Goal: Task Accomplishment & Management: Use online tool/utility

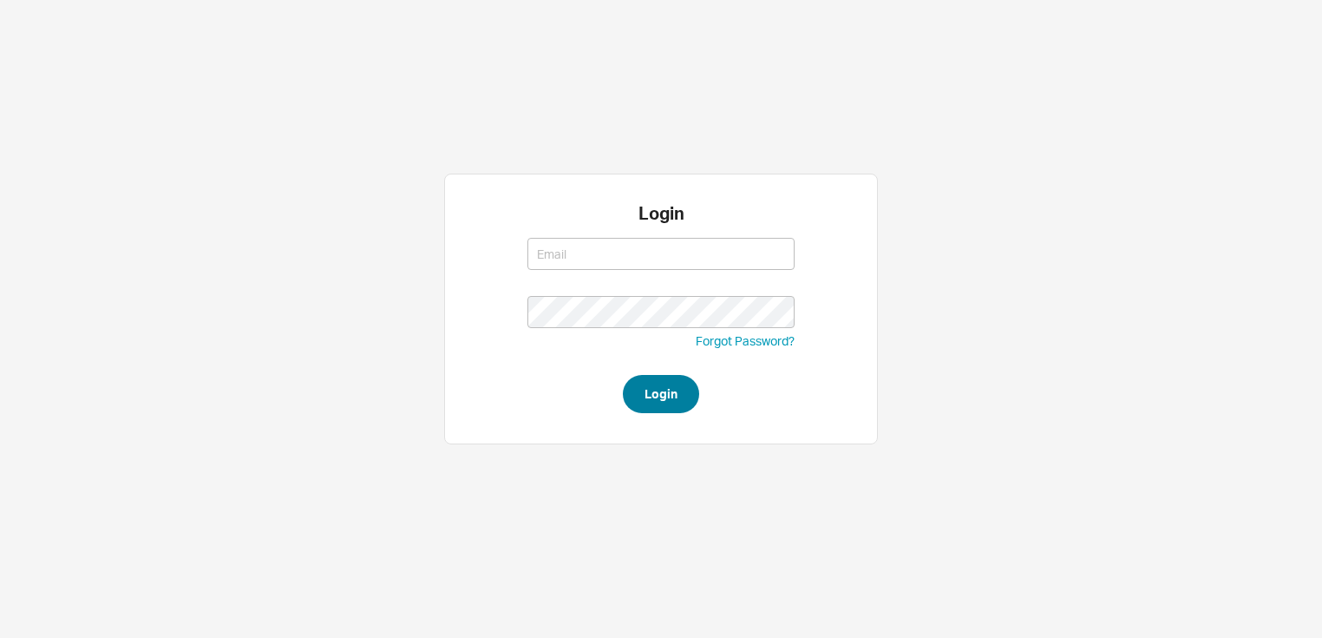
type input "amar@homeandstone.com"
click at [677, 385] on button "Login" at bounding box center [661, 394] width 76 height 38
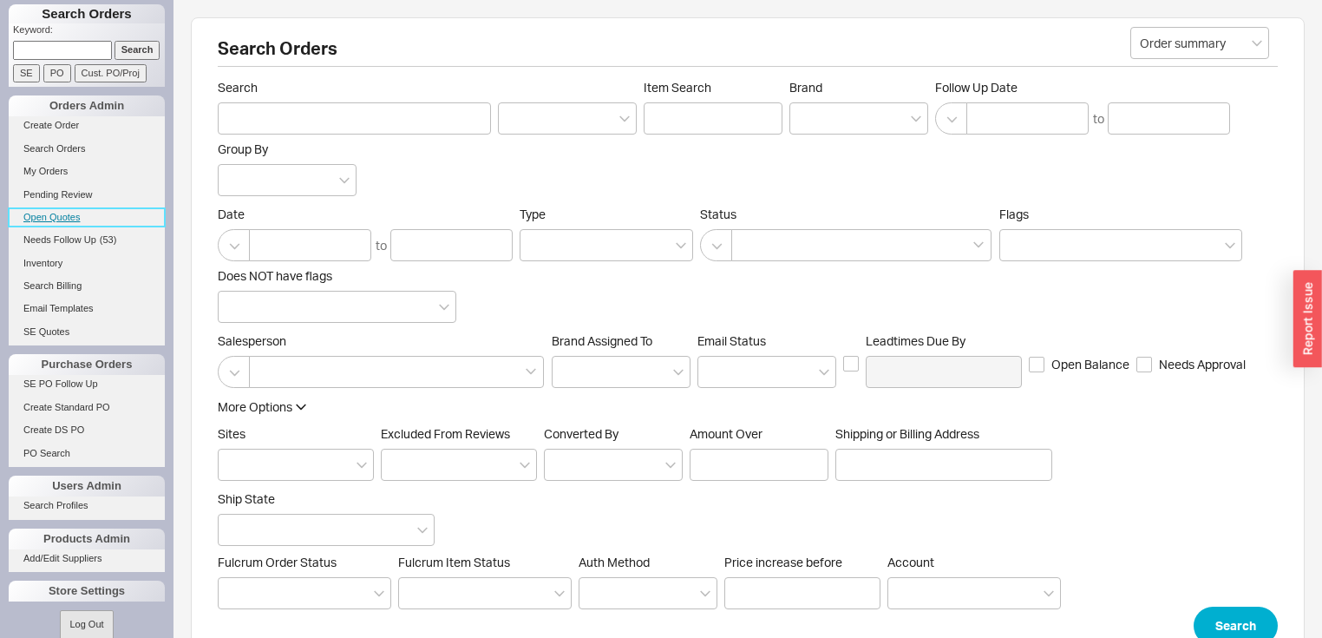
click at [69, 219] on link "Open Quotes" at bounding box center [87, 217] width 156 height 18
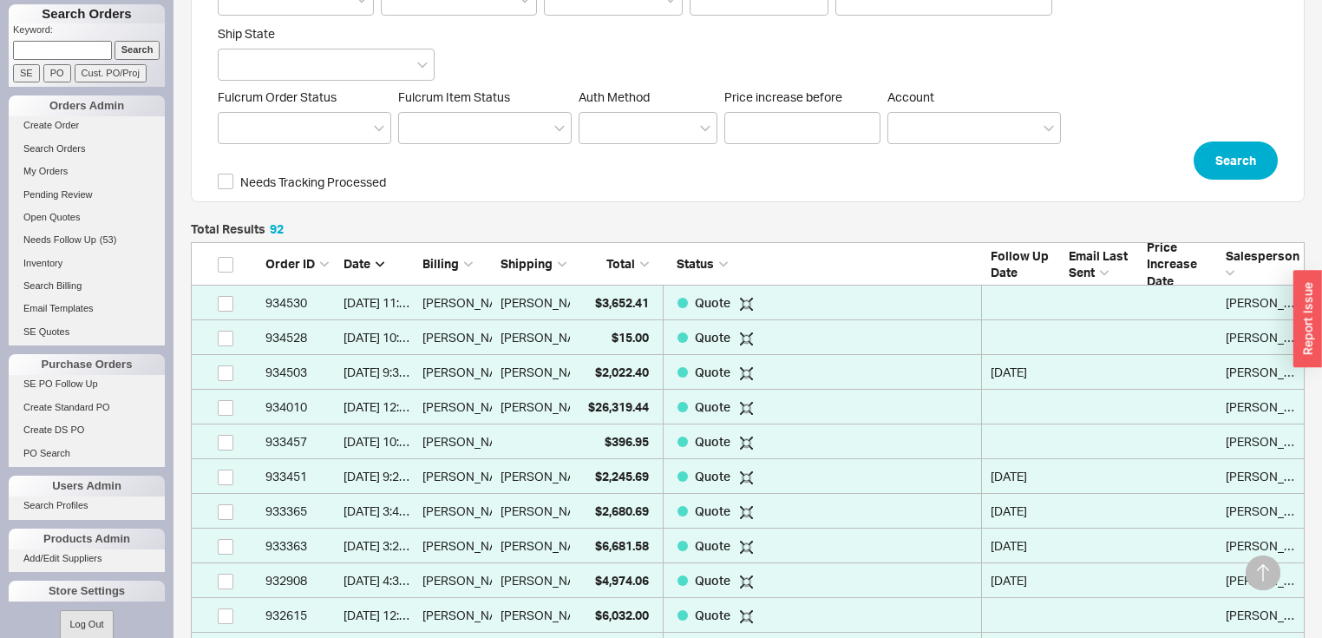
scroll to position [486, 0]
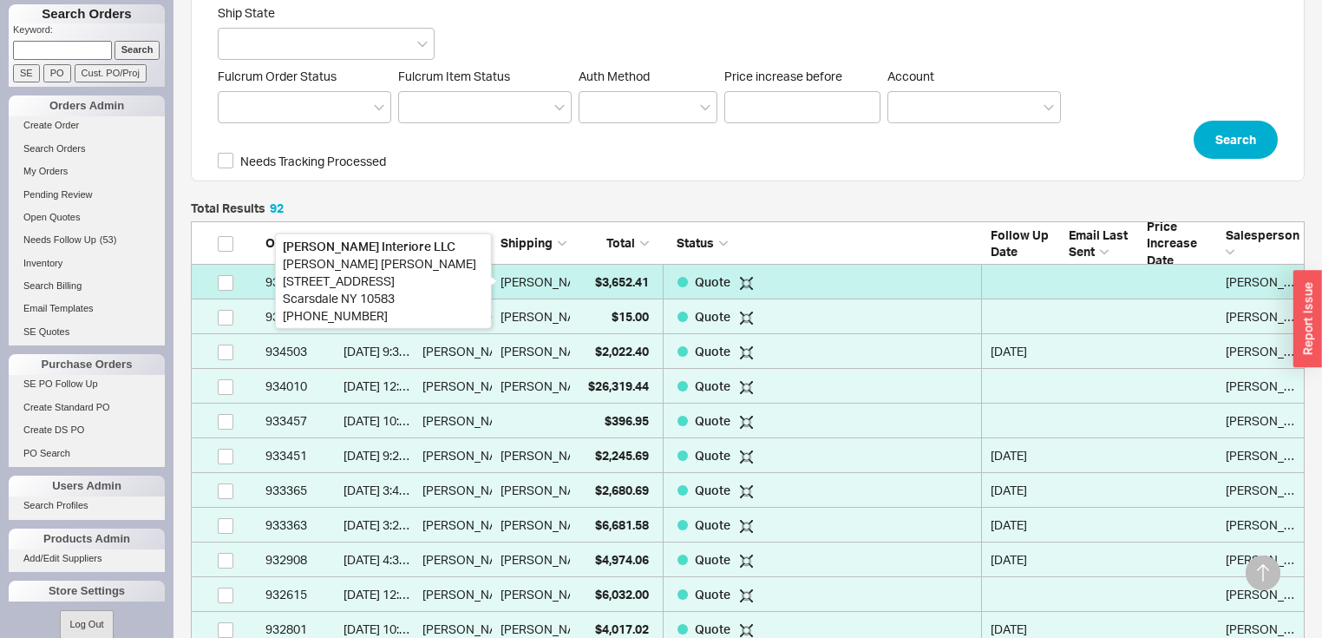
click at [512, 275] on div "[PERSON_NAME]" at bounding box center [548, 282] width 95 height 35
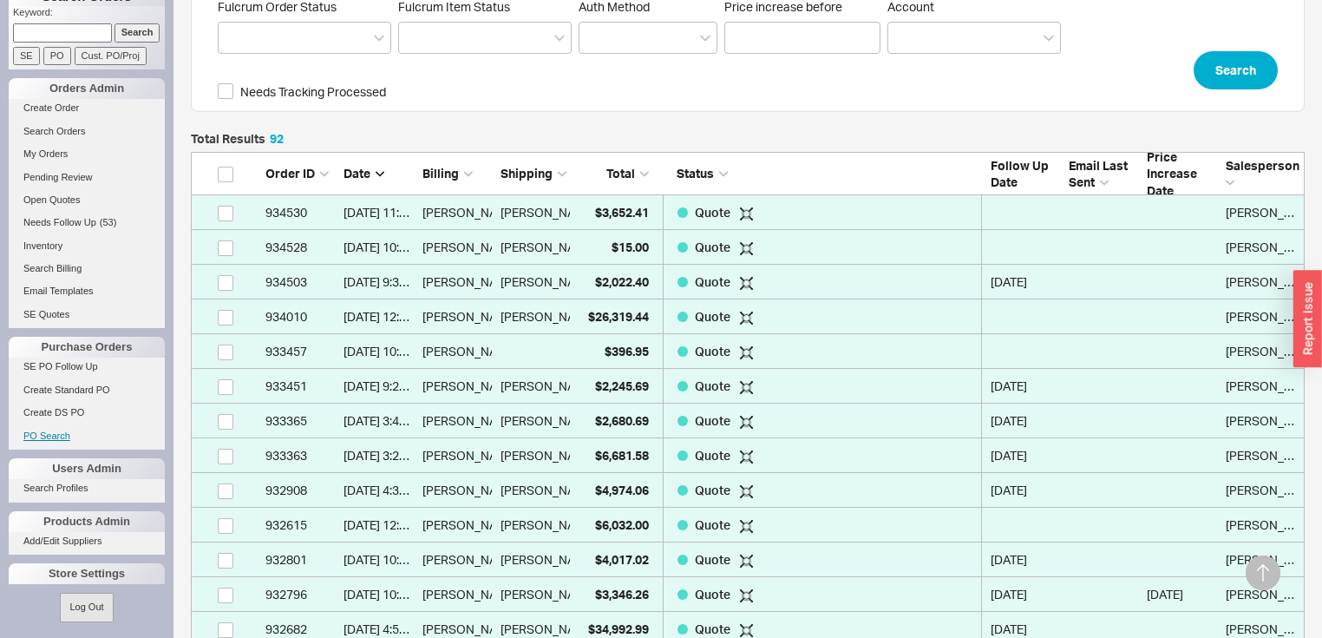
scroll to position [21, 0]
click at [66, 436] on link "PO Search" at bounding box center [87, 432] width 156 height 18
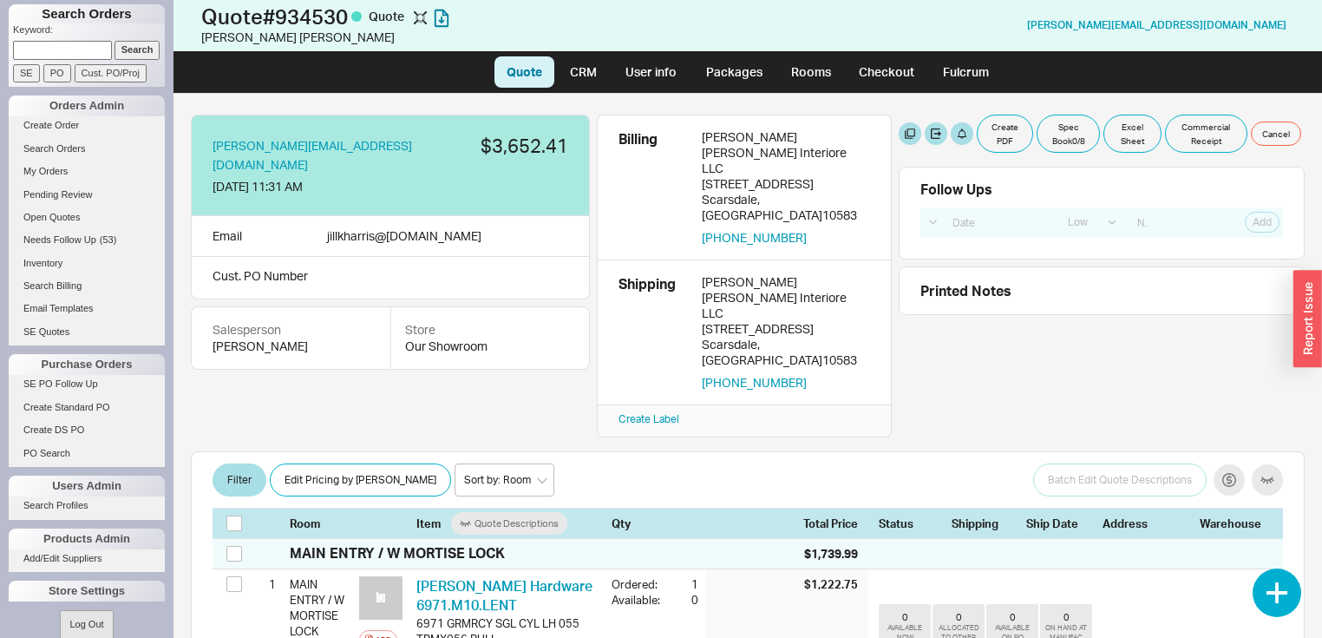
select select "LOW"
click at [448, 146] on button "button" at bounding box center [457, 155] width 19 height 19
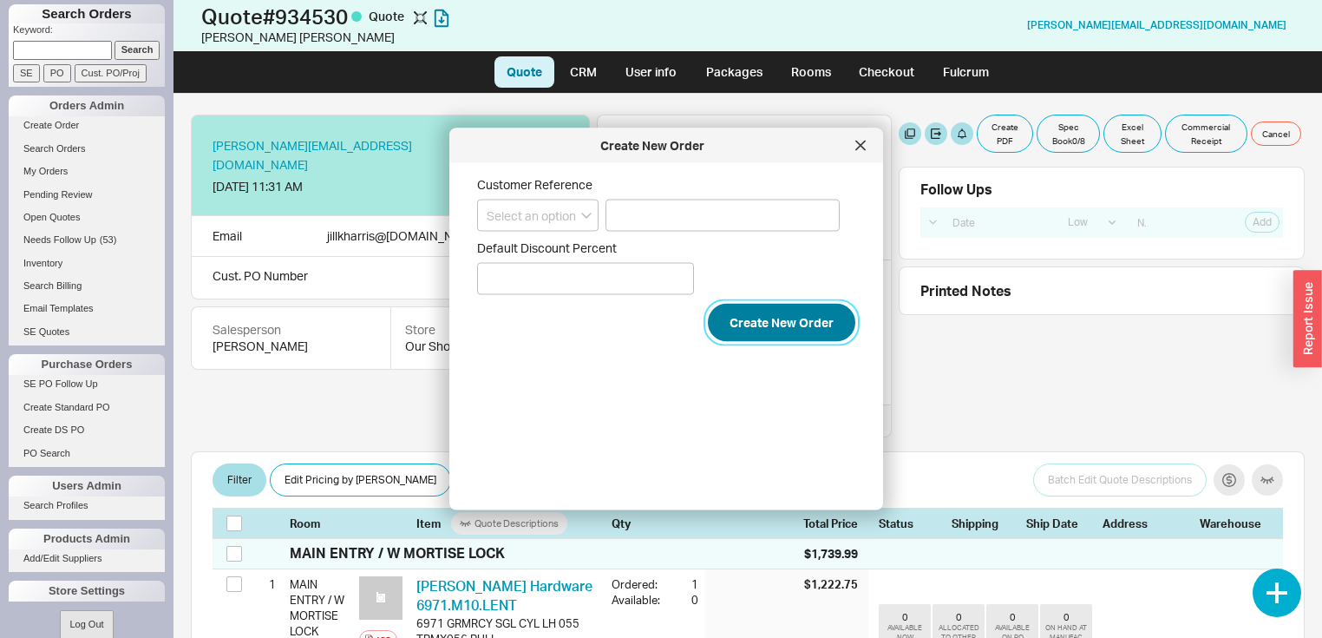
click at [785, 326] on button "Create New Order" at bounding box center [781, 323] width 147 height 38
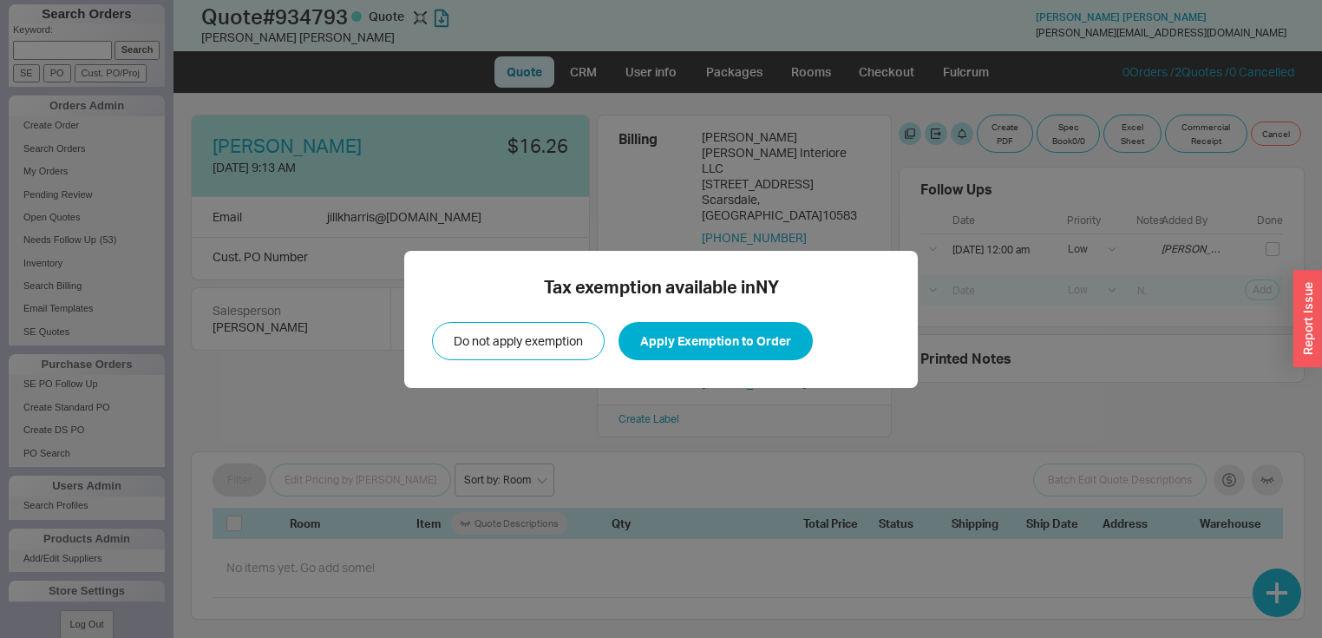
select select "LOW"
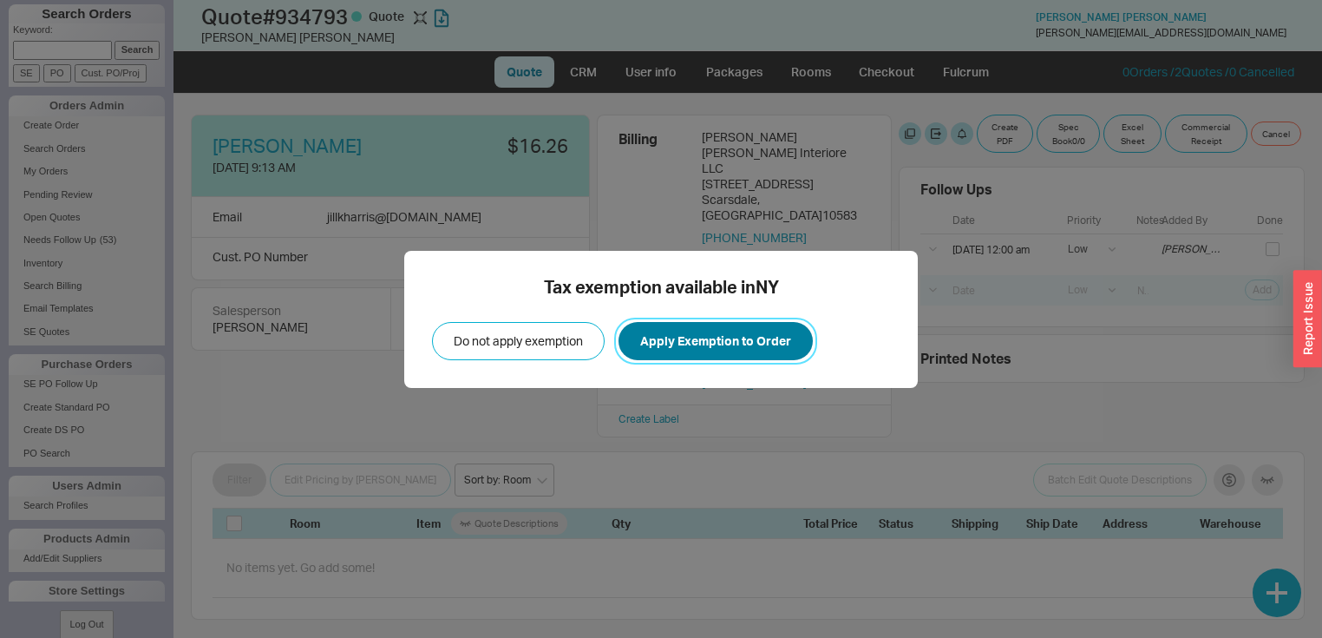
click at [694, 336] on button "Apply Exemption to Order" at bounding box center [716, 341] width 194 height 38
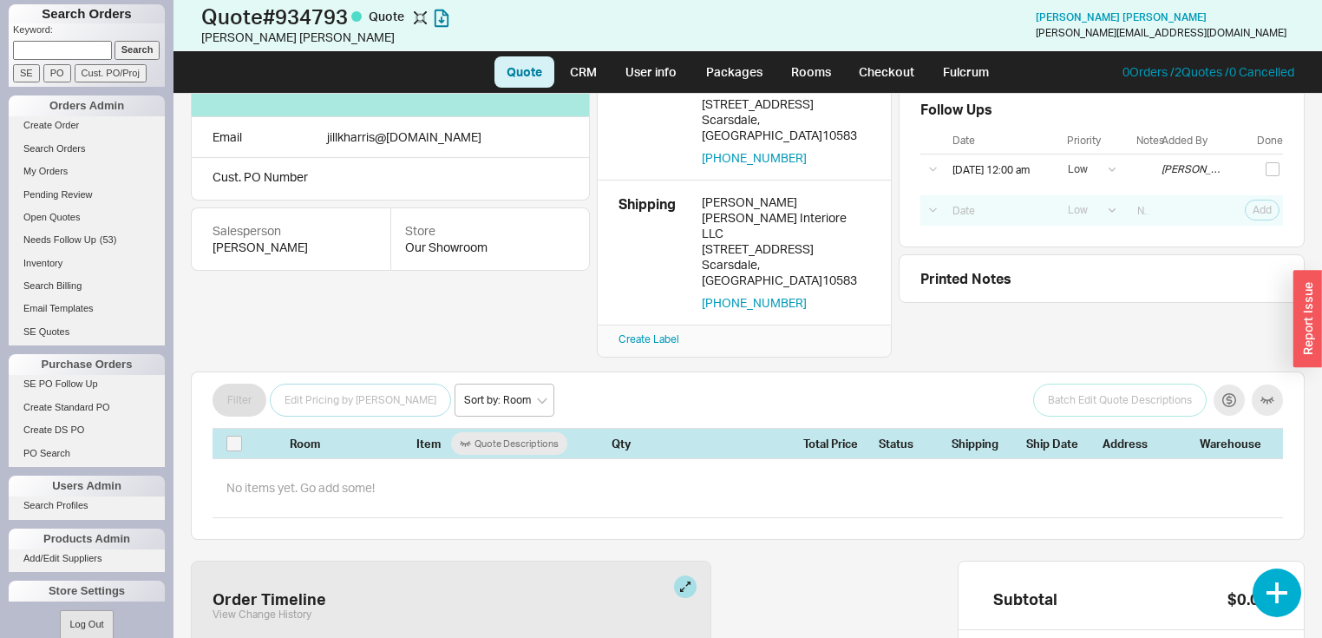
scroll to position [69, 0]
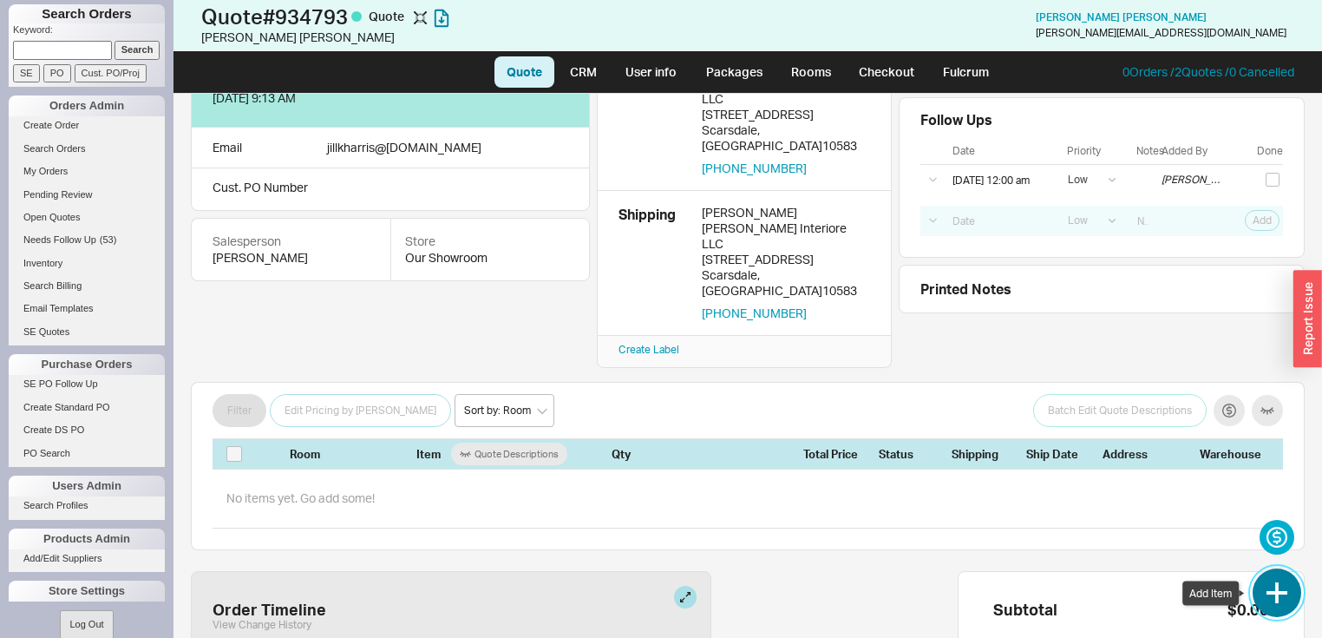
click at [1280, 595] on button "button" at bounding box center [1277, 592] width 49 height 49
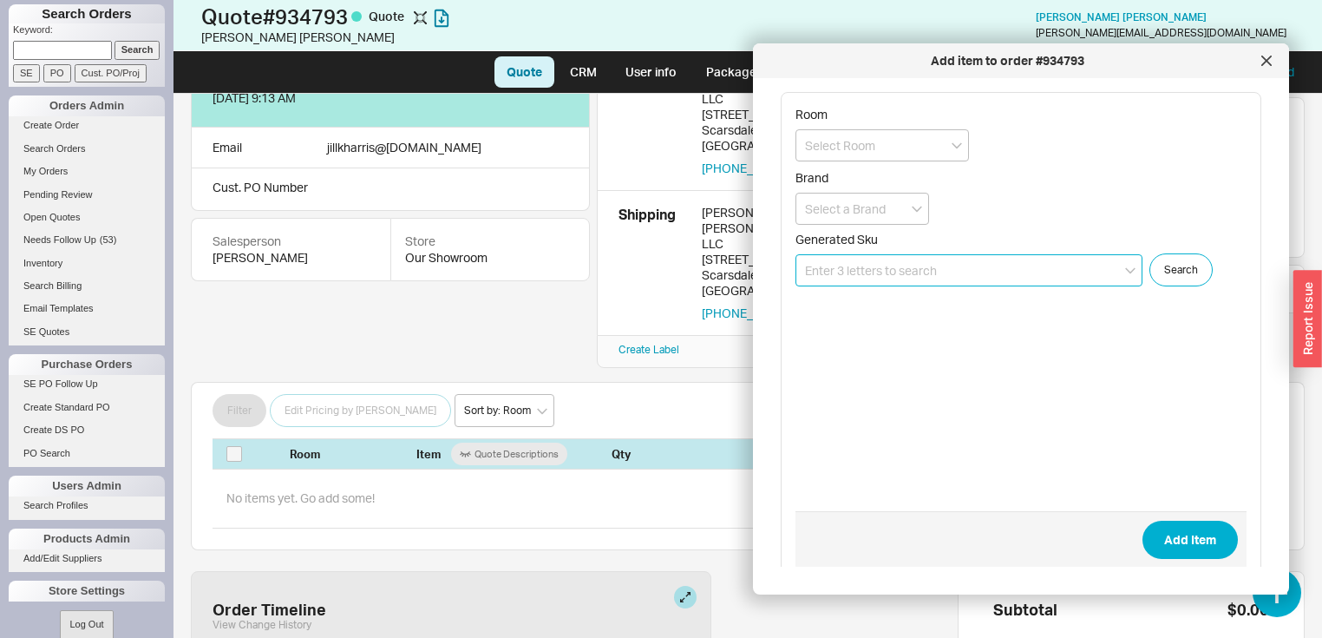
click at [993, 271] on input at bounding box center [969, 270] width 347 height 32
click at [910, 149] on input at bounding box center [883, 145] width 174 height 32
type input "Privacy set"
click at [952, 271] on input at bounding box center [969, 270] width 347 height 32
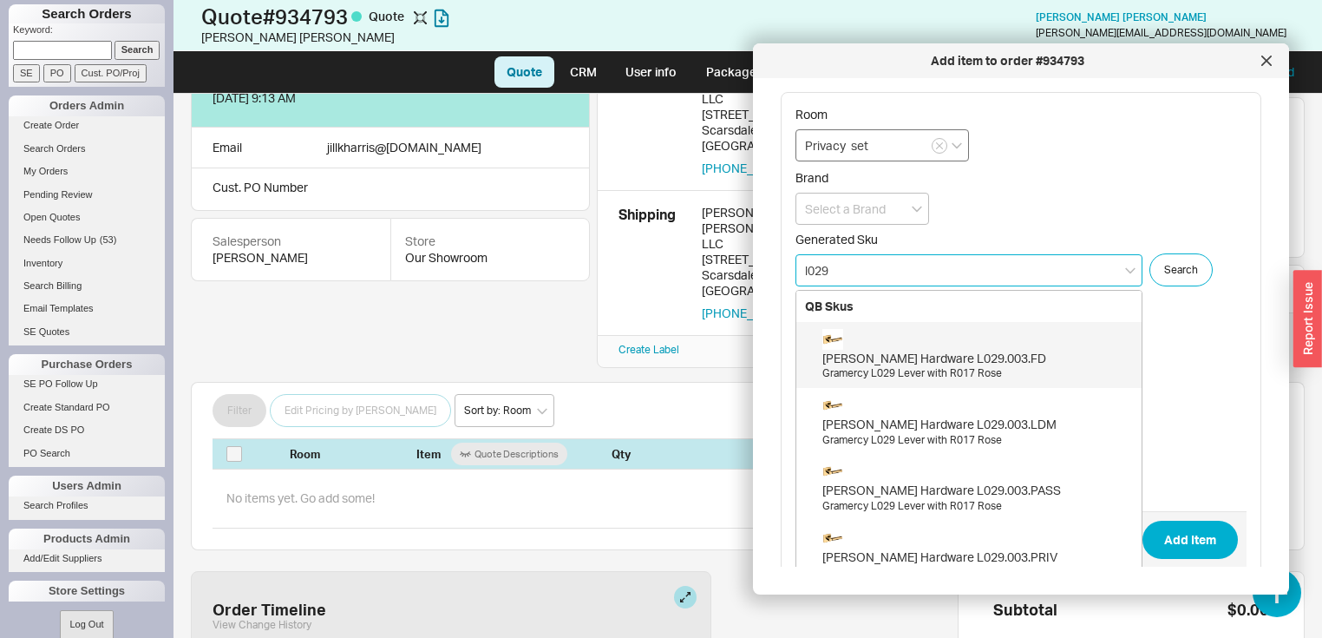
type input "l029"
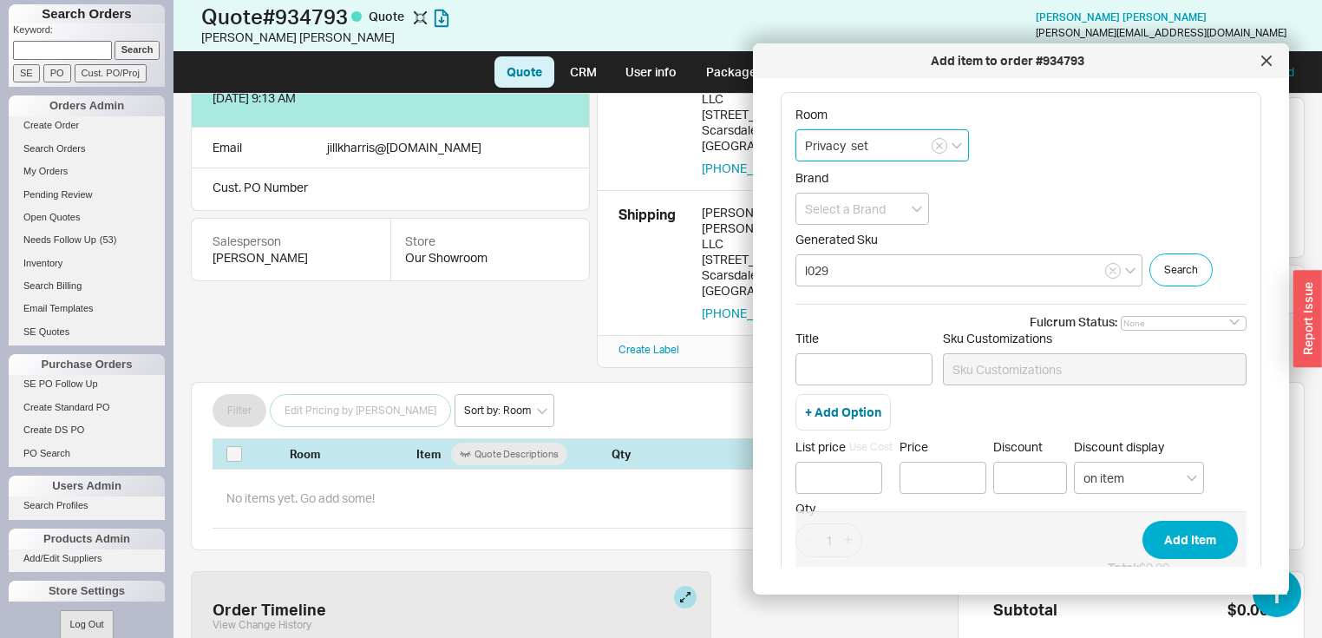
click at [881, 141] on input "Privacy set" at bounding box center [883, 145] width 174 height 32
type input "Privacy set/ polish nickel x [PERSON_NAME]"
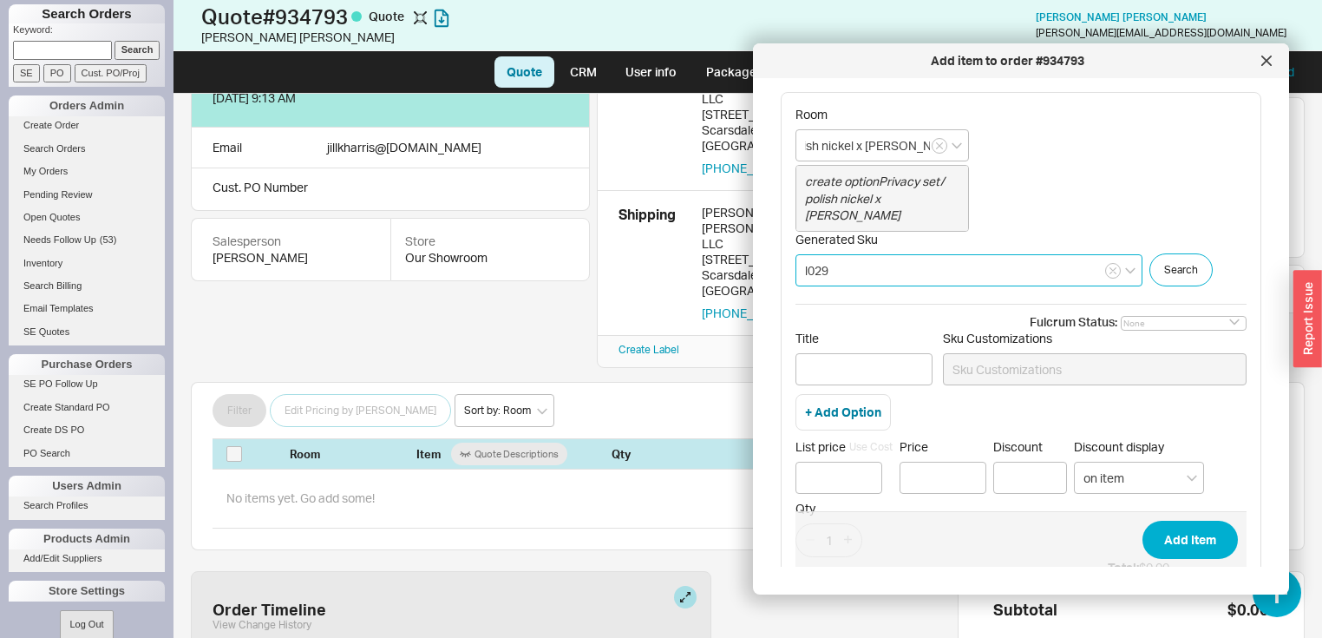
scroll to position [0, 0]
click at [855, 267] on input "l029" at bounding box center [969, 270] width 347 height 32
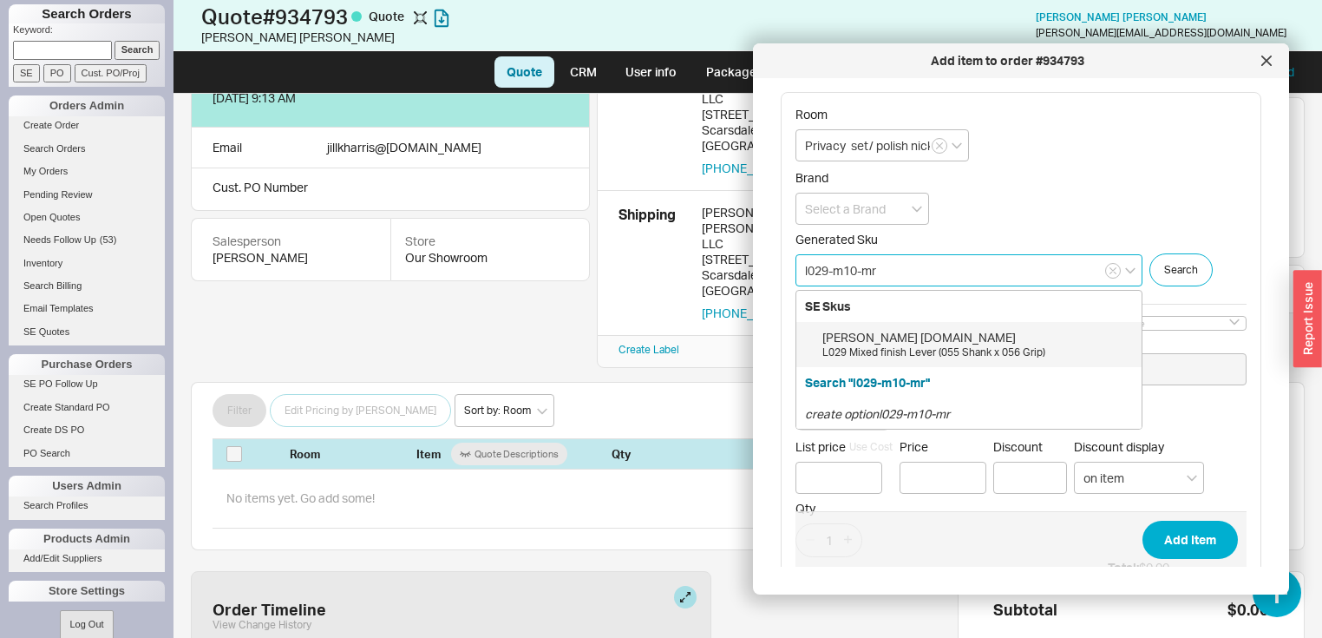
click at [940, 331] on div "[PERSON_NAME] [DOMAIN_NAME]" at bounding box center [977, 337] width 311 height 17
type input "[DOMAIN_NAME]"
type input "L029 Mixed finish Lever (055 Shank x 056 Grip)"
type input "$ 370"
type input "$370.00"
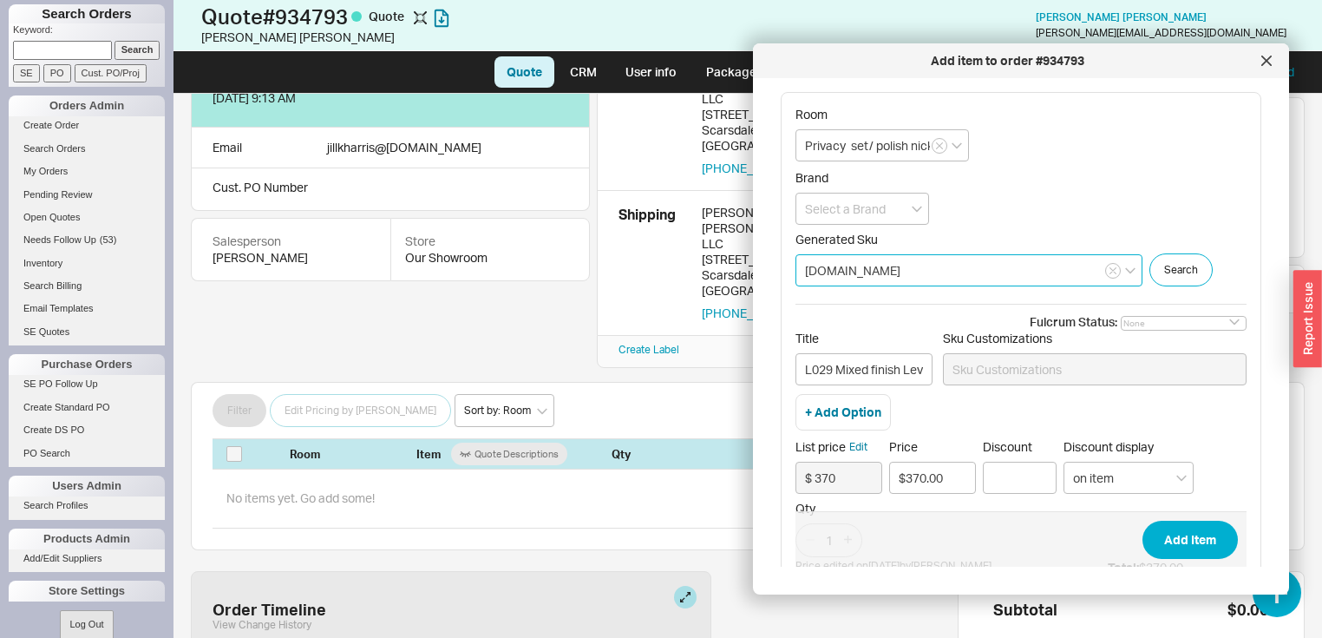
type input "[DOMAIN_NAME]"
click at [1142, 514] on span "Add Item" at bounding box center [1021, 539] width 451 height 56
click at [1167, 534] on button "Add Item" at bounding box center [1190, 540] width 95 height 38
click at [914, 206] on icon "open menu" at bounding box center [917, 209] width 10 height 7
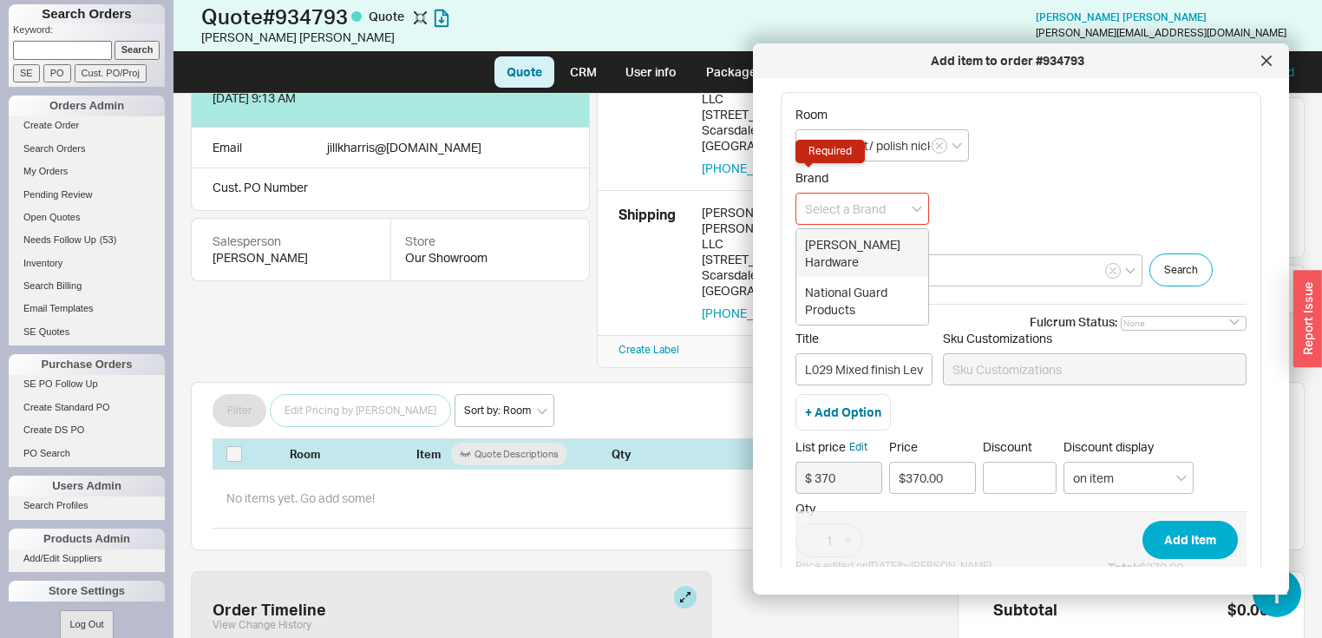
click at [879, 245] on div "[PERSON_NAME] Hardware" at bounding box center [862, 253] width 132 height 48
type input "[PERSON_NAME] Hardware"
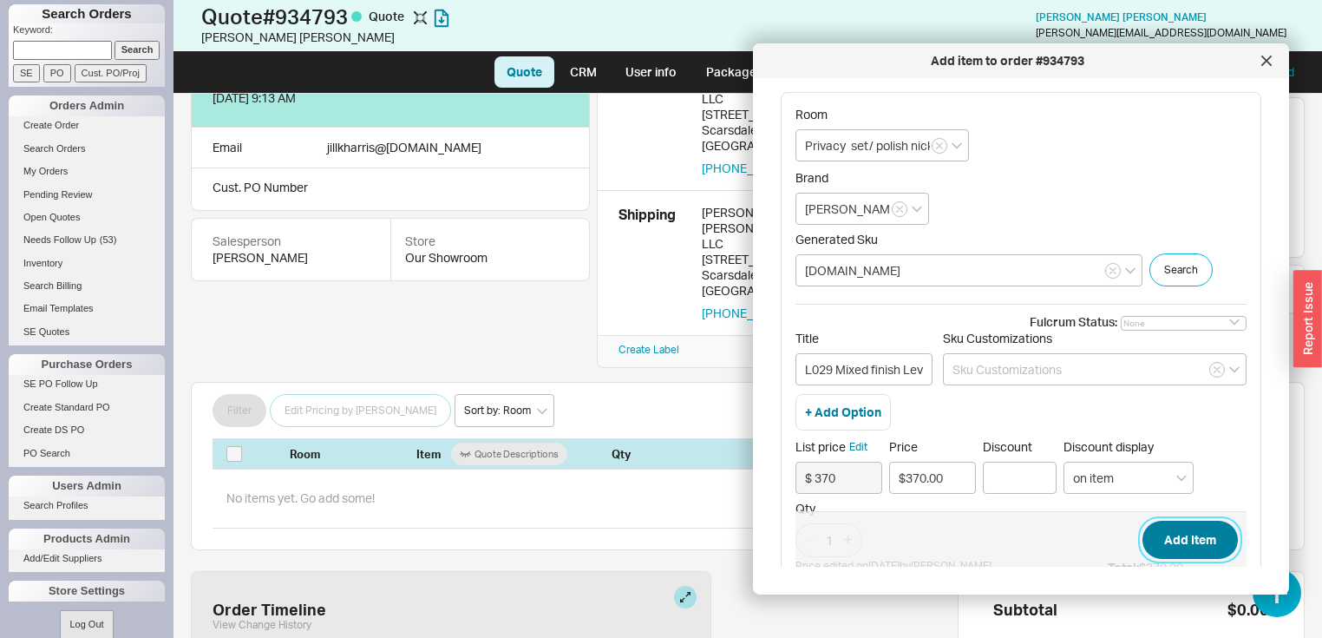
click at [1190, 542] on button "Add Item" at bounding box center [1190, 540] width 95 height 38
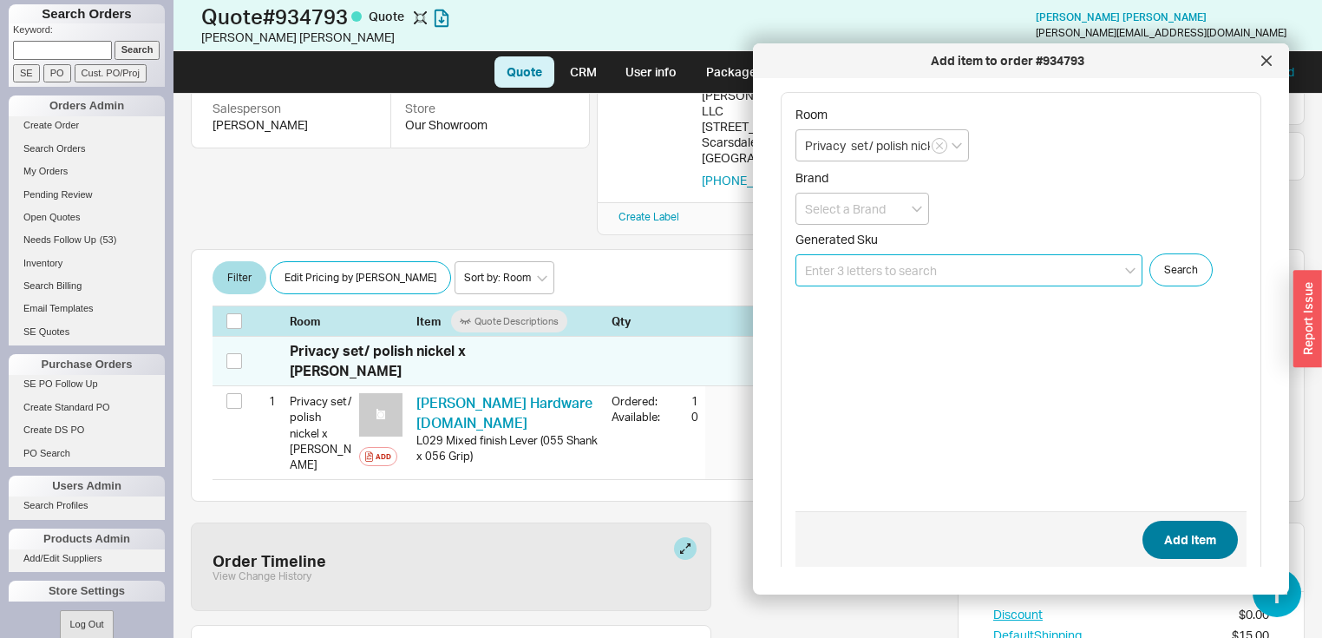
scroll to position [209, 0]
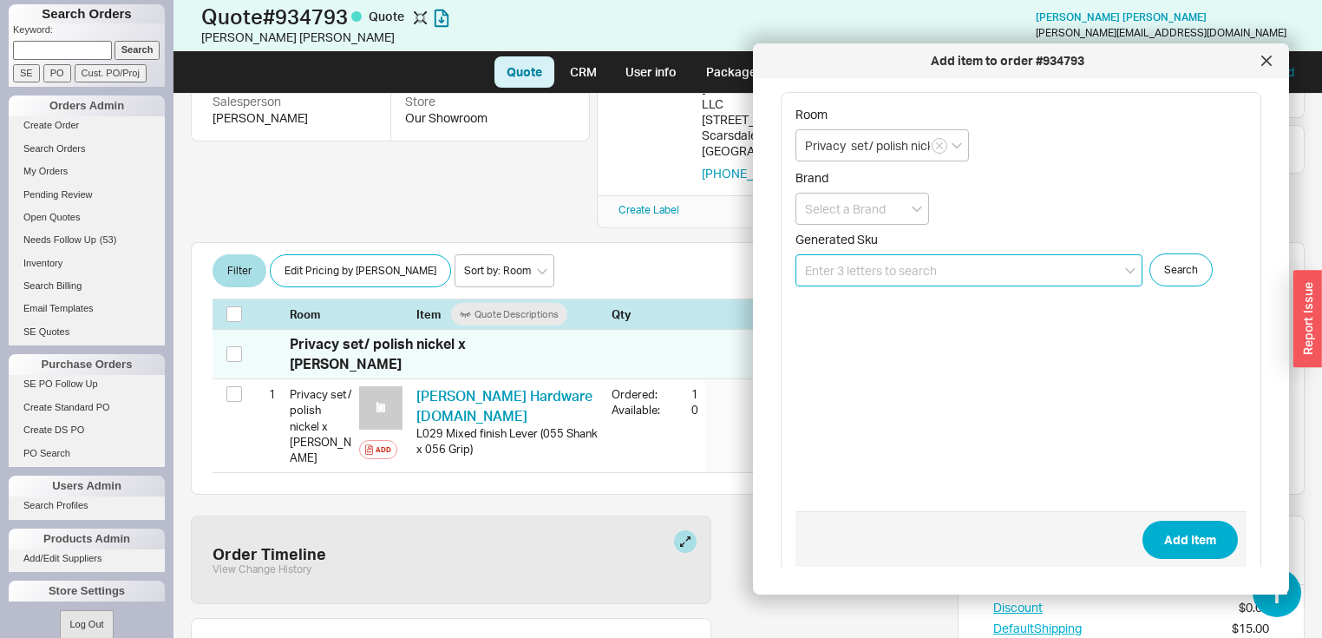
click at [965, 267] on input at bounding box center [969, 270] width 347 height 32
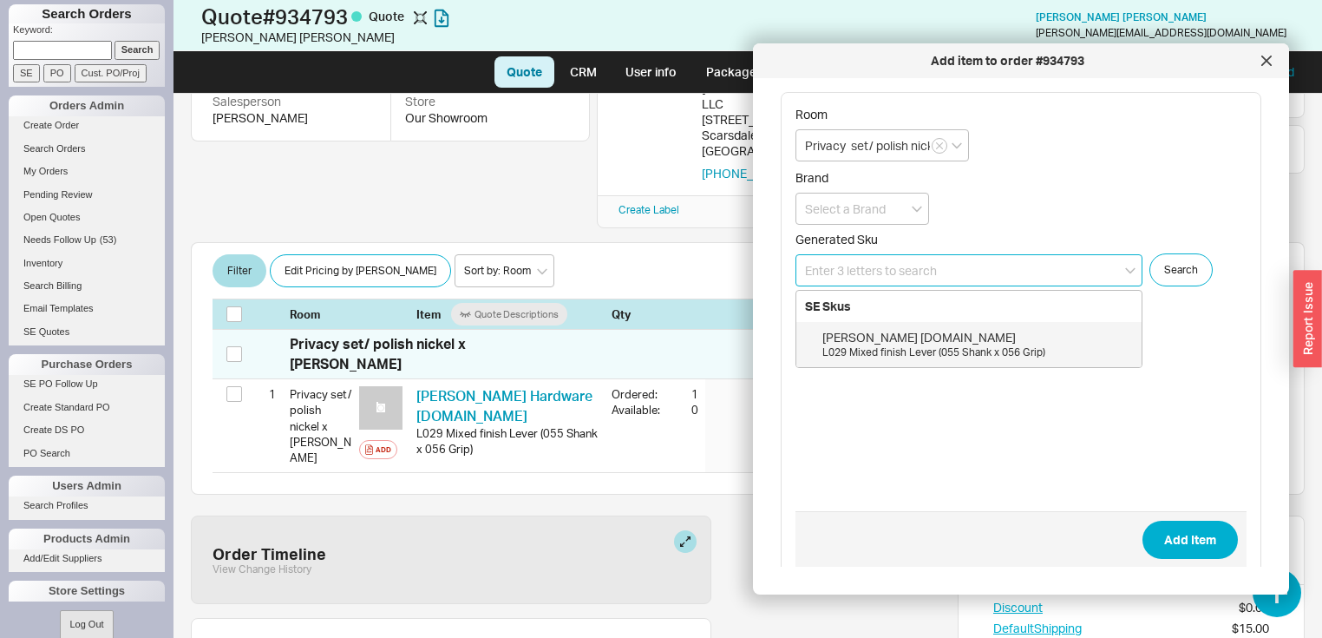
type input "p"
click at [922, 337] on div "[PERSON_NAME] R017.055.PV" at bounding box center [977, 337] width 311 height 17
type input "R017.055.PV"
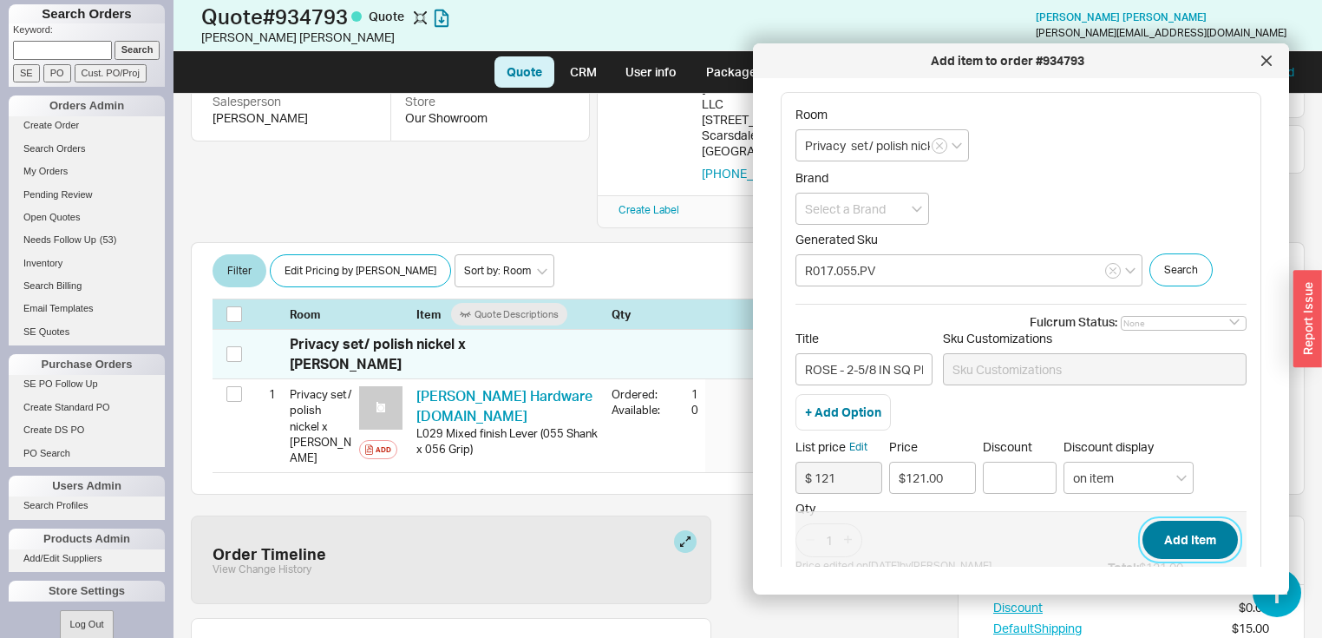
click at [1199, 538] on button "Add Item" at bounding box center [1190, 540] width 95 height 38
click at [913, 207] on icon "open menu" at bounding box center [917, 209] width 10 height 6
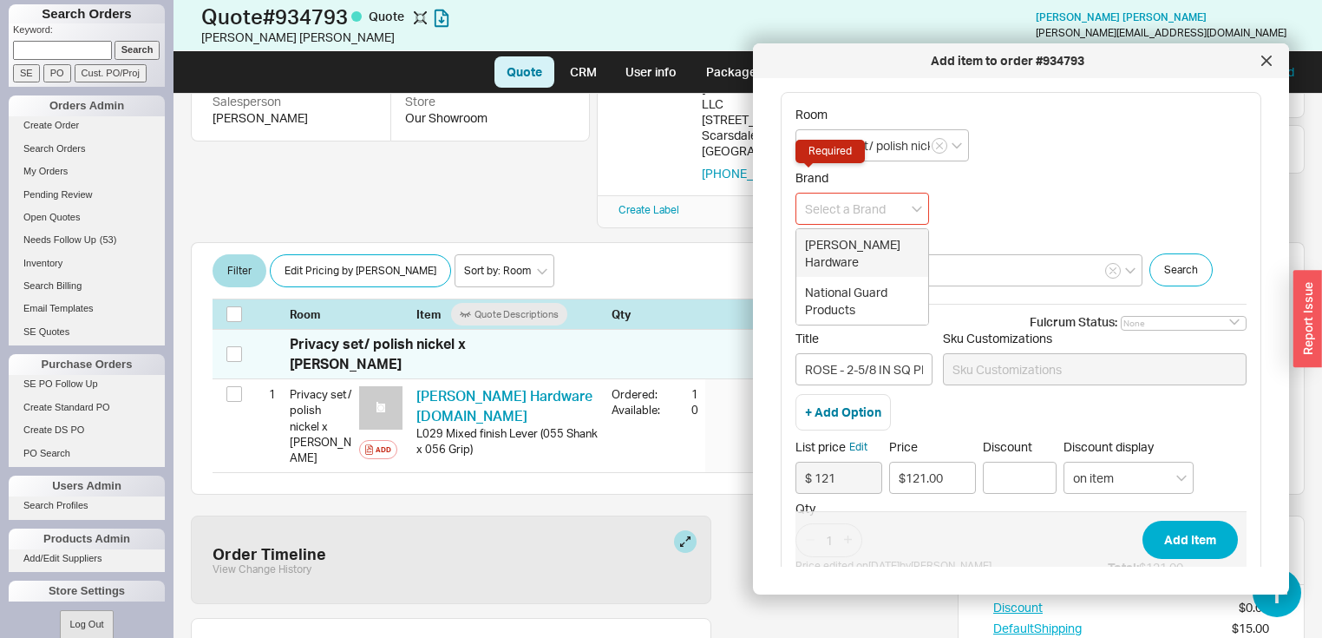
click at [885, 247] on div "[PERSON_NAME] Hardware" at bounding box center [862, 253] width 132 height 48
type input "[PERSON_NAME] Hardware"
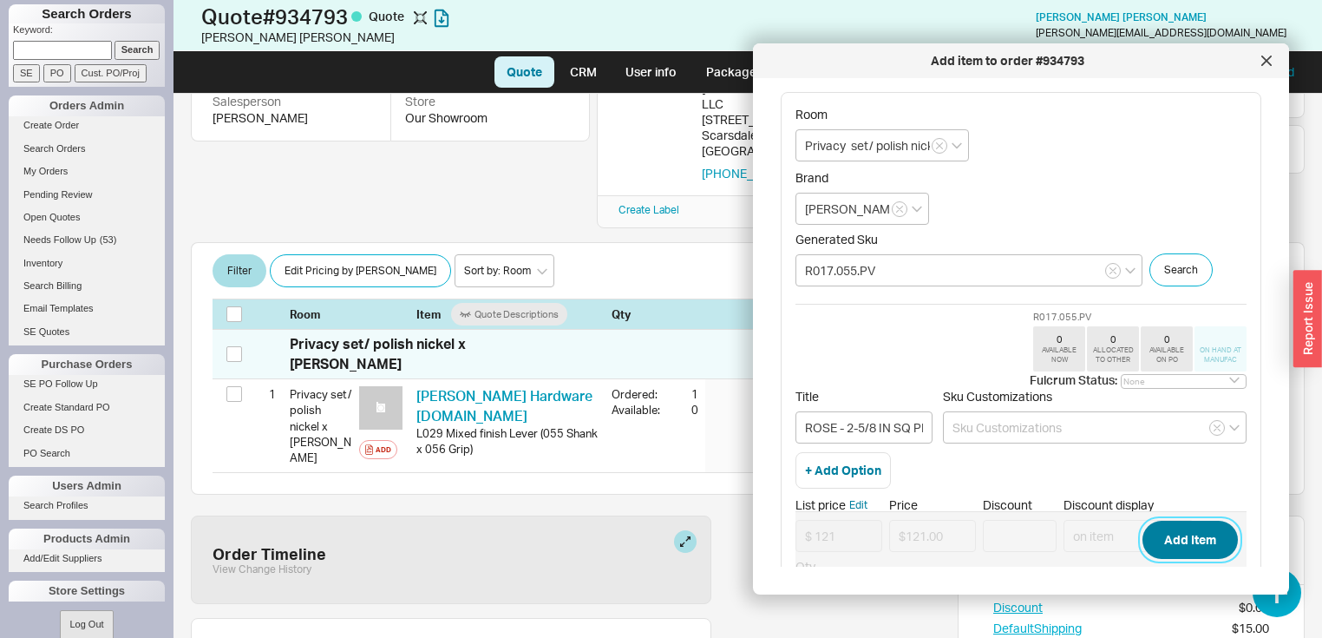
click at [1163, 534] on button "Add Item" at bounding box center [1190, 540] width 95 height 38
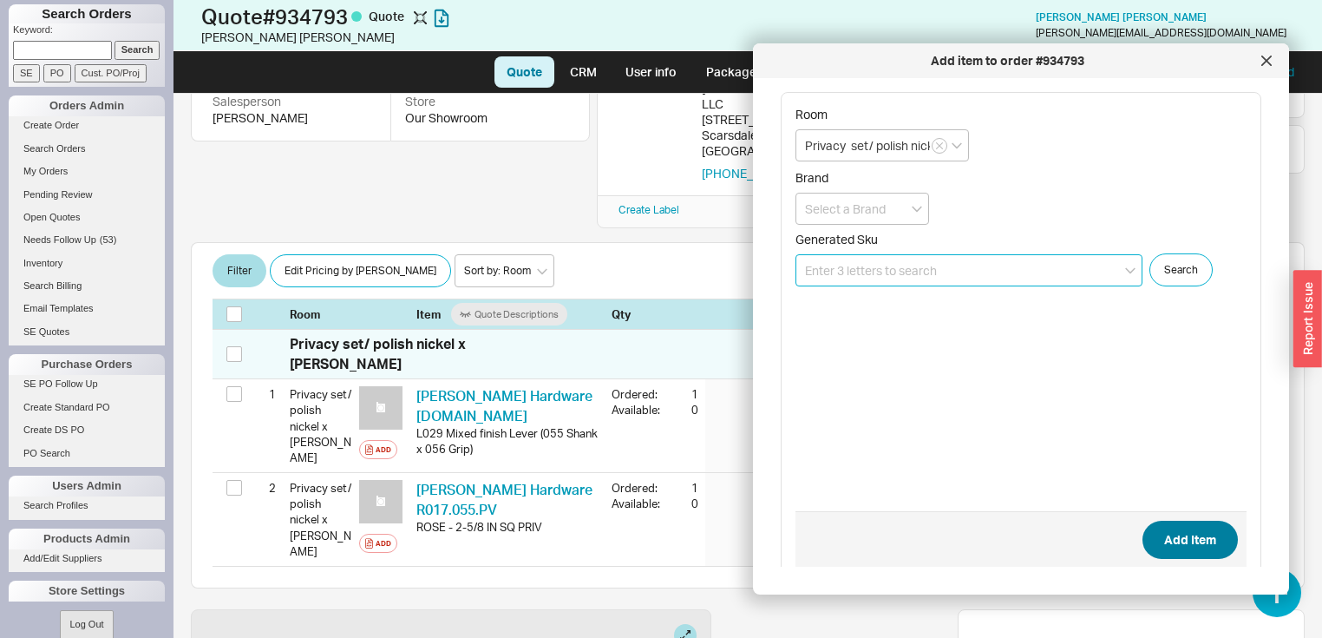
scroll to position [297, 0]
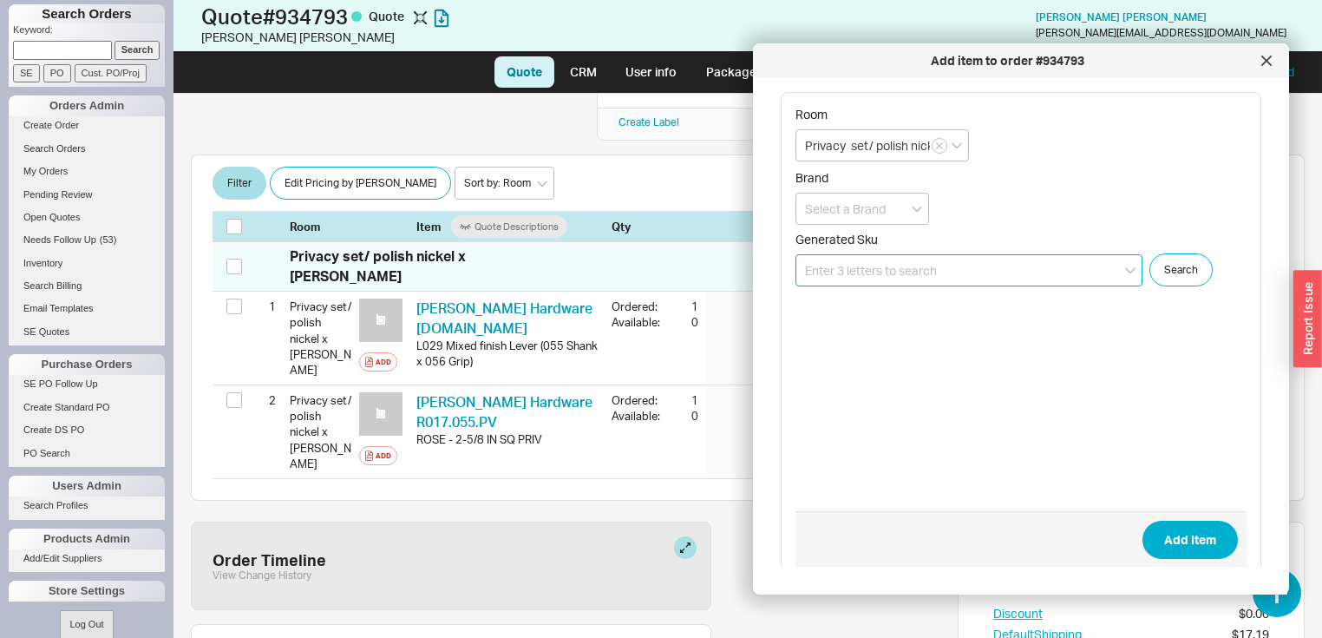
click at [963, 268] on input at bounding box center [969, 270] width 347 height 32
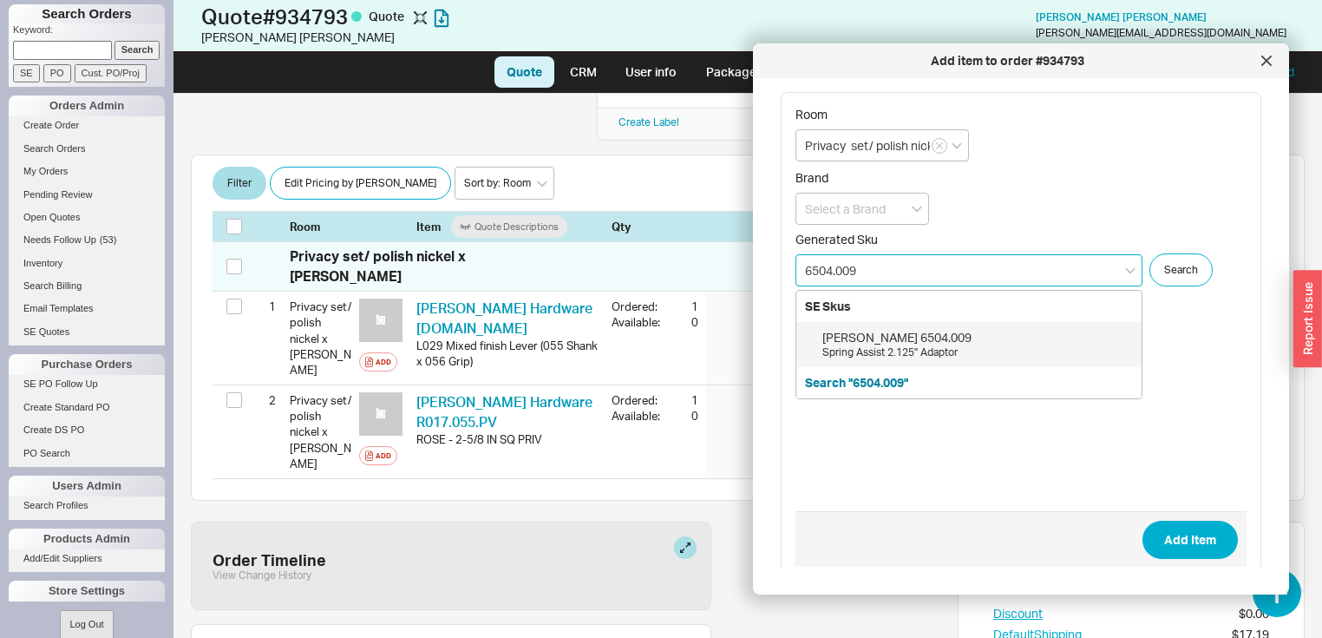
type input "6504.009"
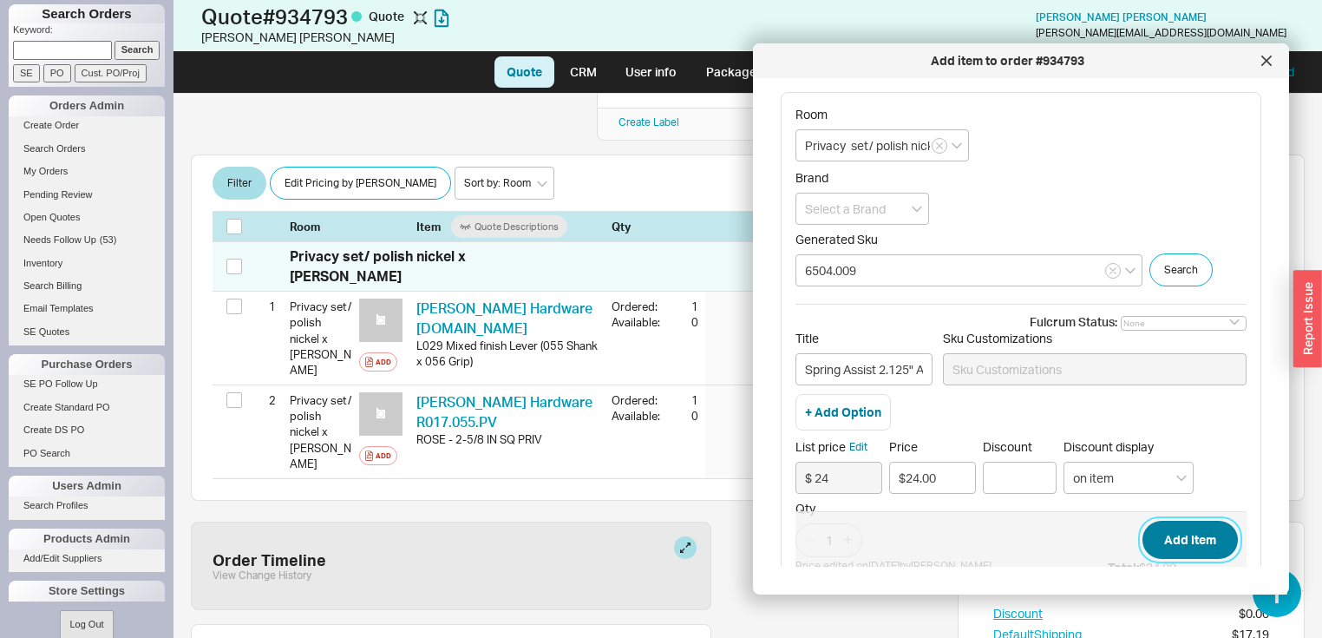
click at [1187, 535] on button "Add Item" at bounding box center [1190, 540] width 95 height 38
click at [920, 208] on icon "open menu" at bounding box center [917, 209] width 10 height 7
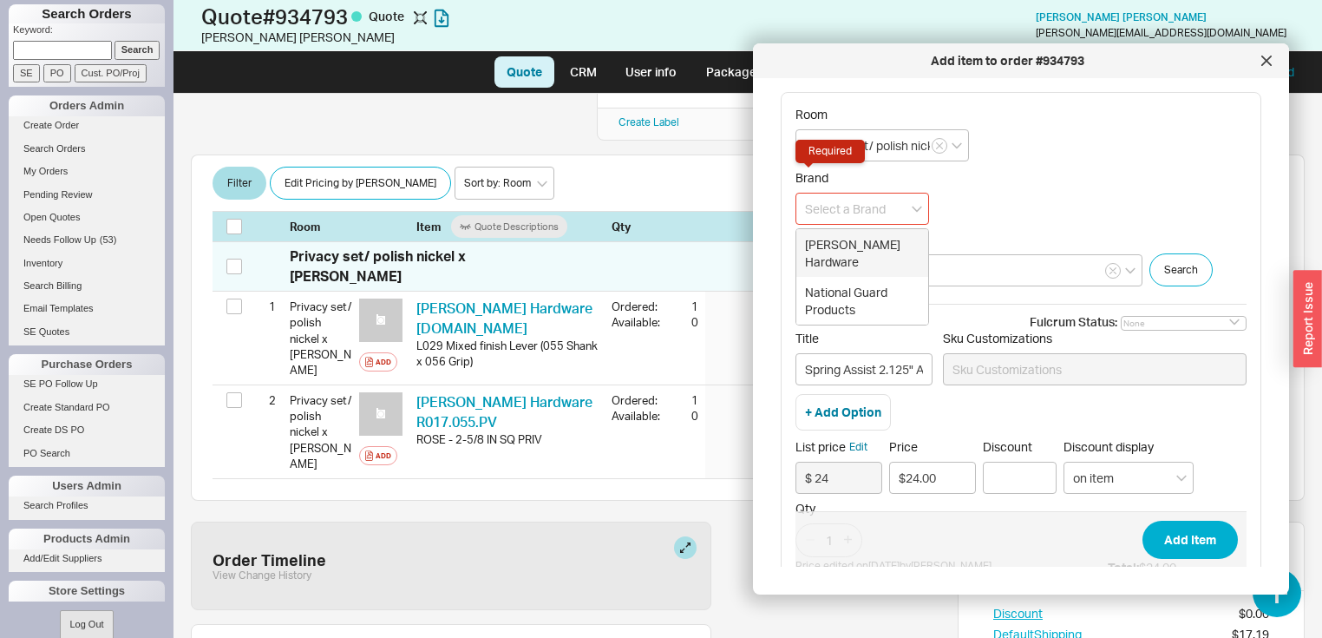
click at [889, 244] on div "[PERSON_NAME] Hardware" at bounding box center [862, 253] width 132 height 48
type input "[PERSON_NAME] Hardware"
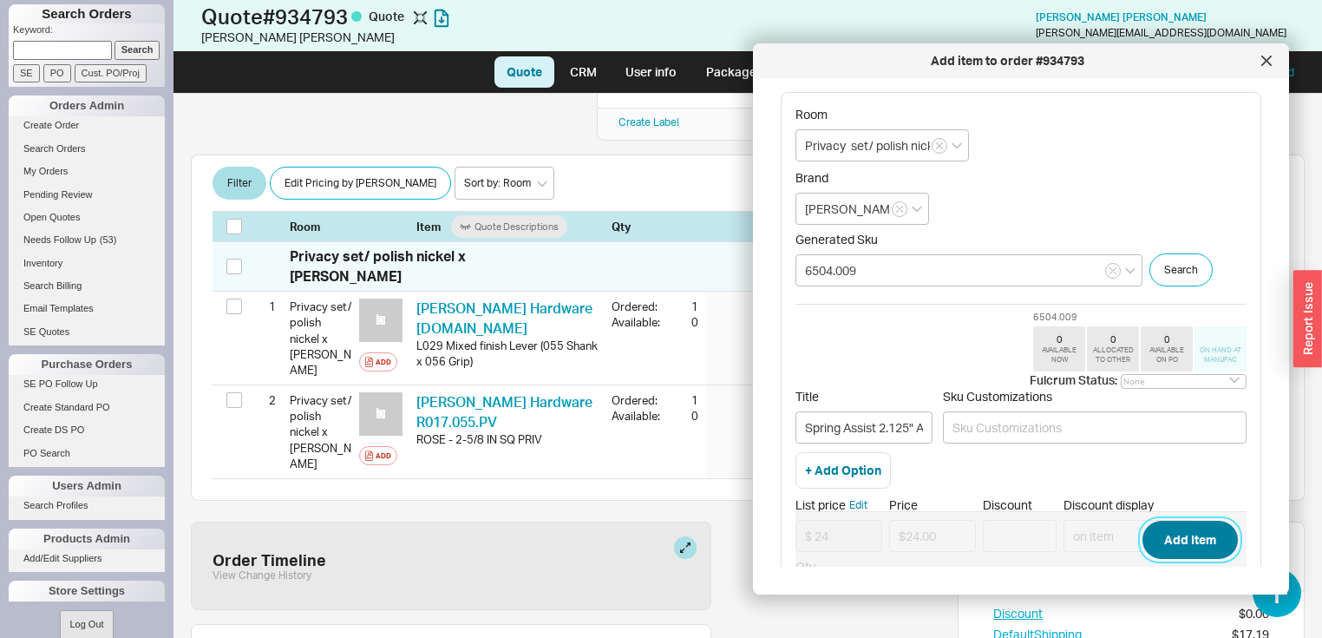
click at [1190, 547] on button "Add Item" at bounding box center [1190, 540] width 95 height 38
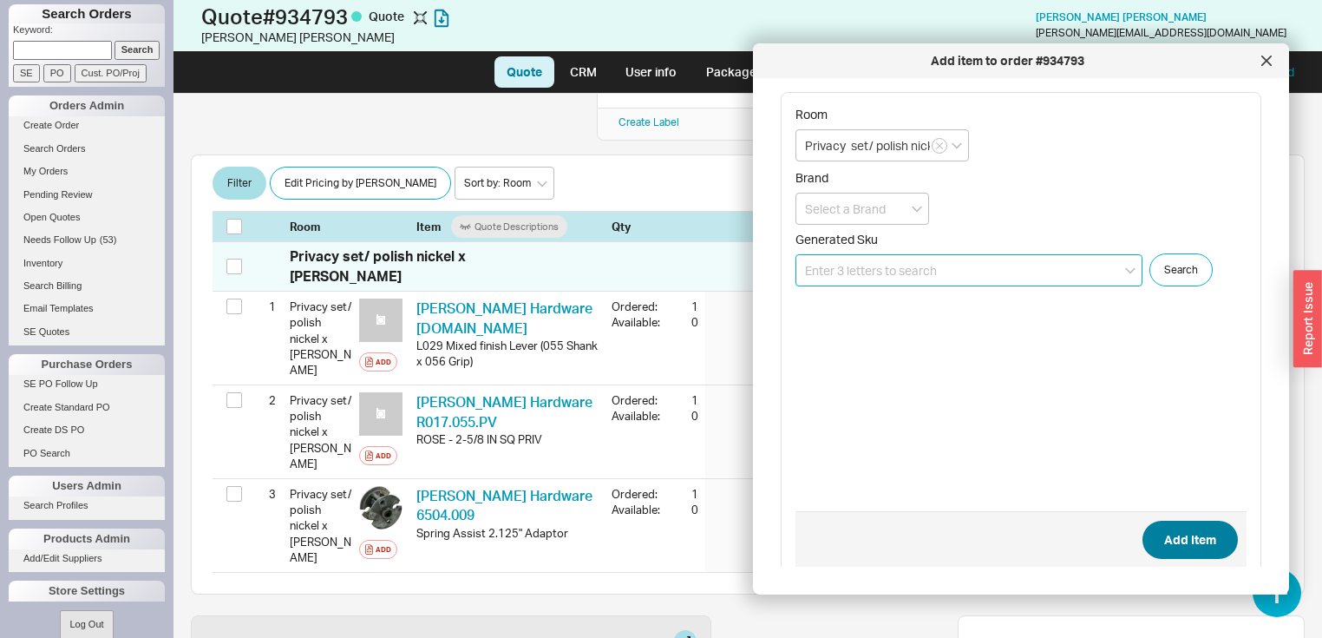
scroll to position [384, 0]
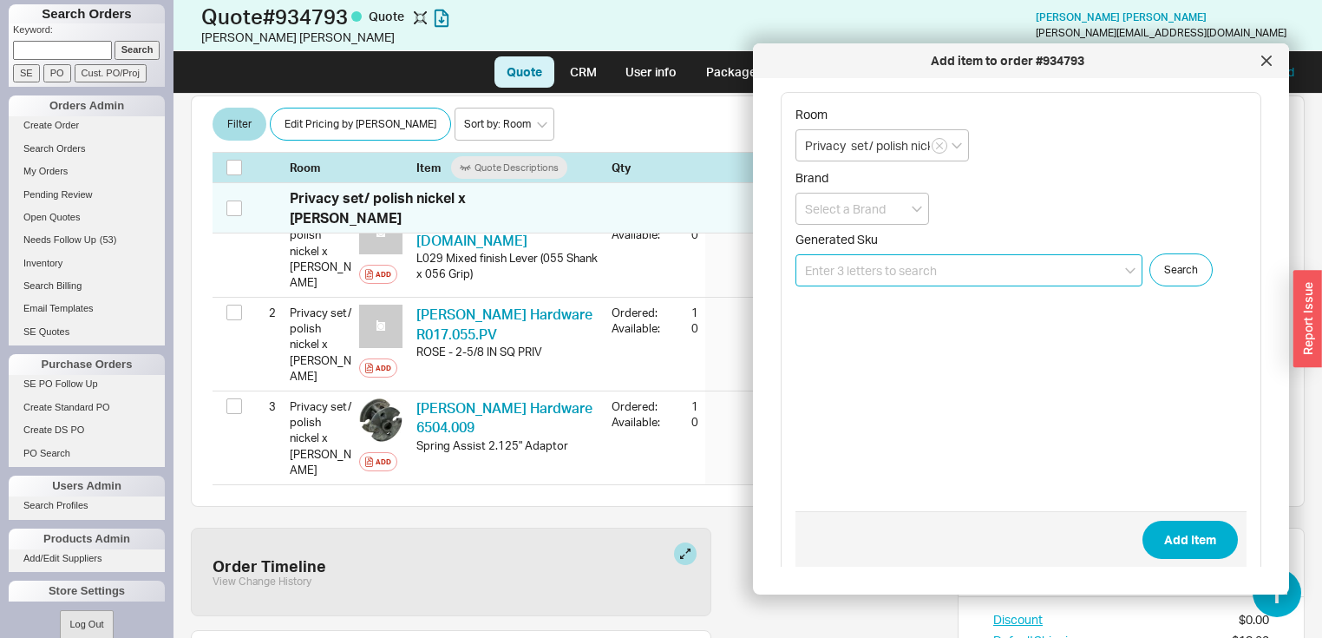
click at [966, 267] on input at bounding box center [969, 270] width 347 height 32
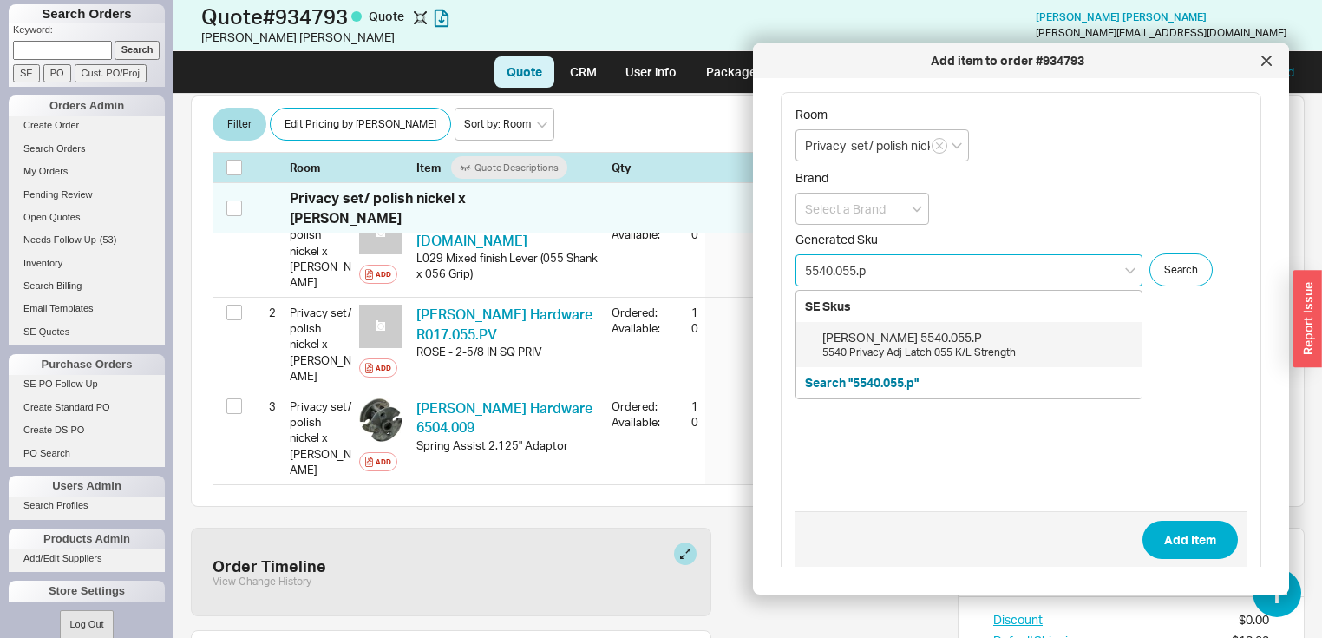
click at [889, 337] on div "[PERSON_NAME] 5540.055.P" at bounding box center [977, 337] width 311 height 17
type input "5540.055.P"
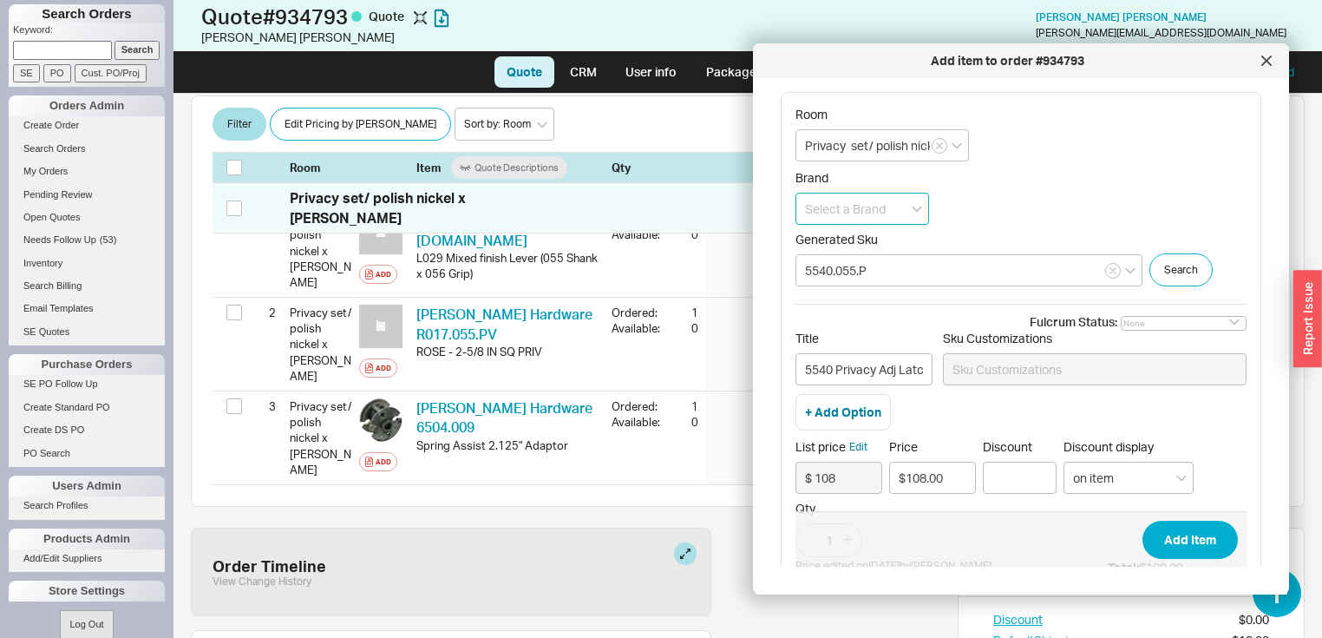
click at [918, 212] on input at bounding box center [863, 209] width 134 height 32
click at [882, 246] on div "[PERSON_NAME] Hardware" at bounding box center [862, 253] width 132 height 48
type input "[PERSON_NAME] Hardware"
click at [1176, 538] on button "Add Item" at bounding box center [1190, 540] width 95 height 38
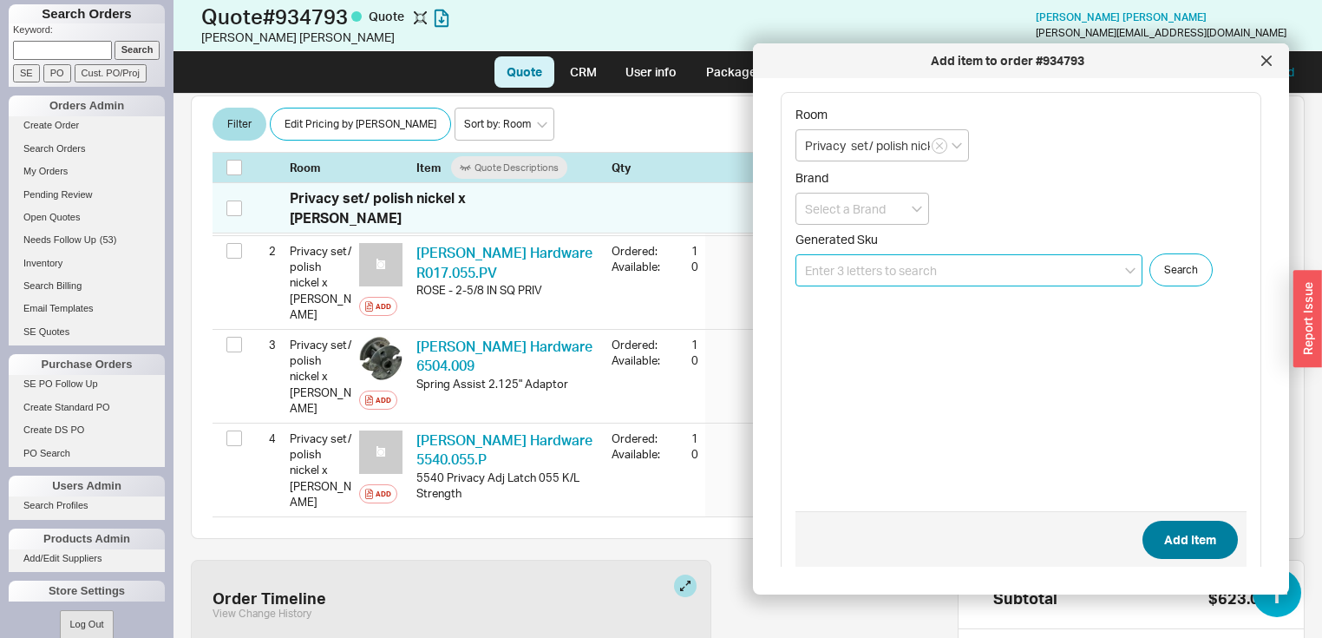
scroll to position [472, 0]
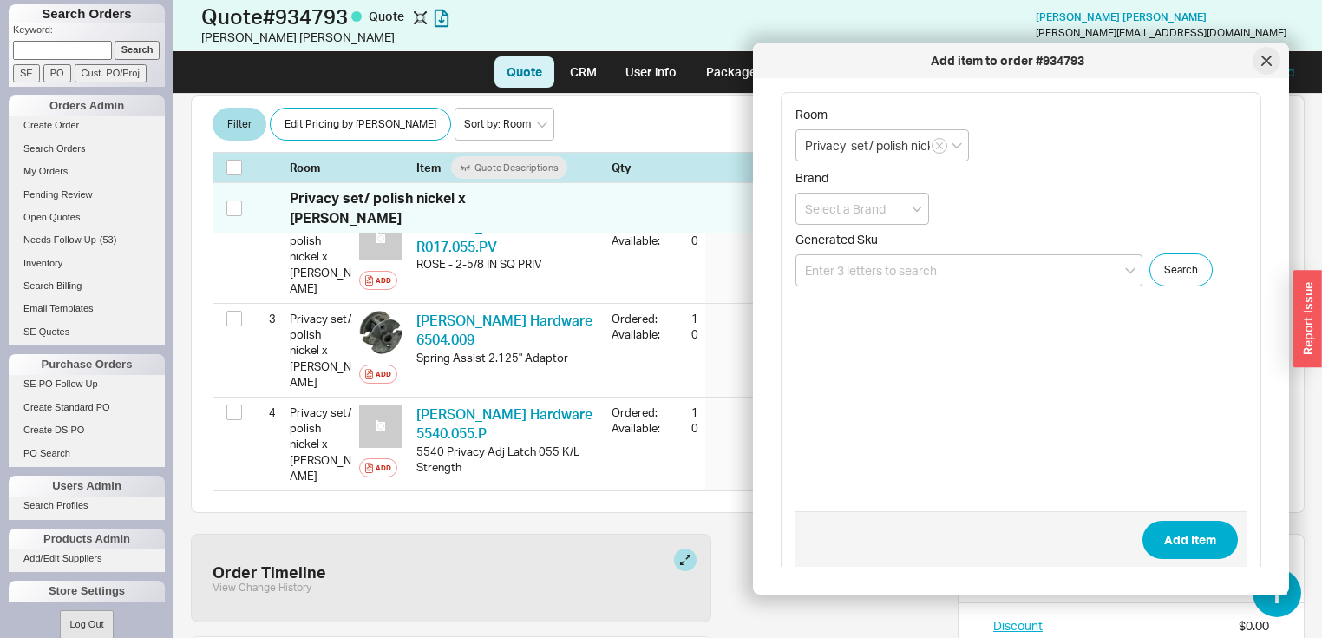
click at [1273, 69] on div at bounding box center [1267, 61] width 28 height 28
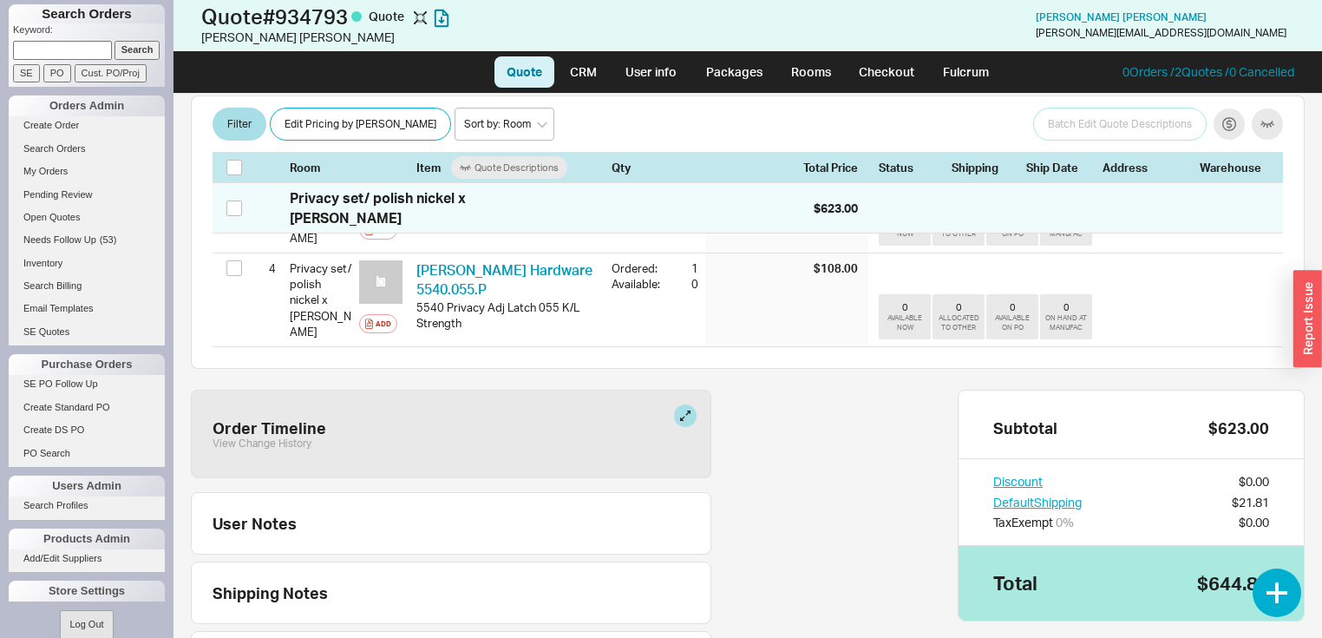
scroll to position [649, 0]
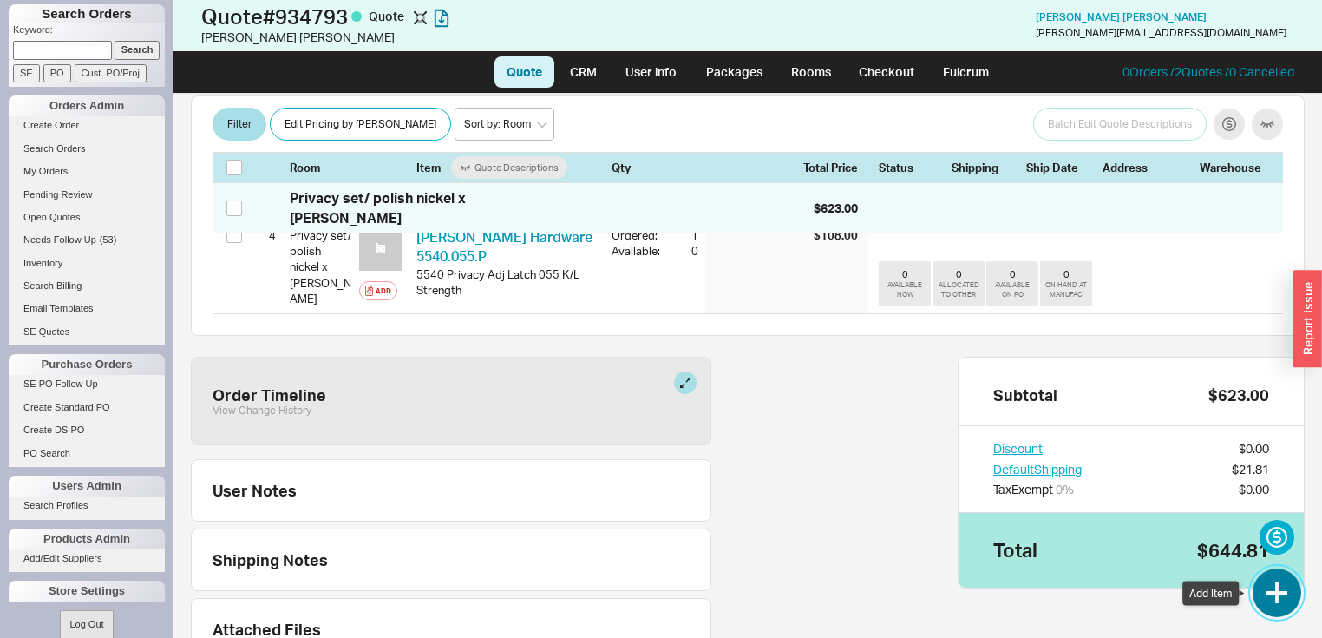
click at [1287, 599] on button "button" at bounding box center [1277, 592] width 49 height 49
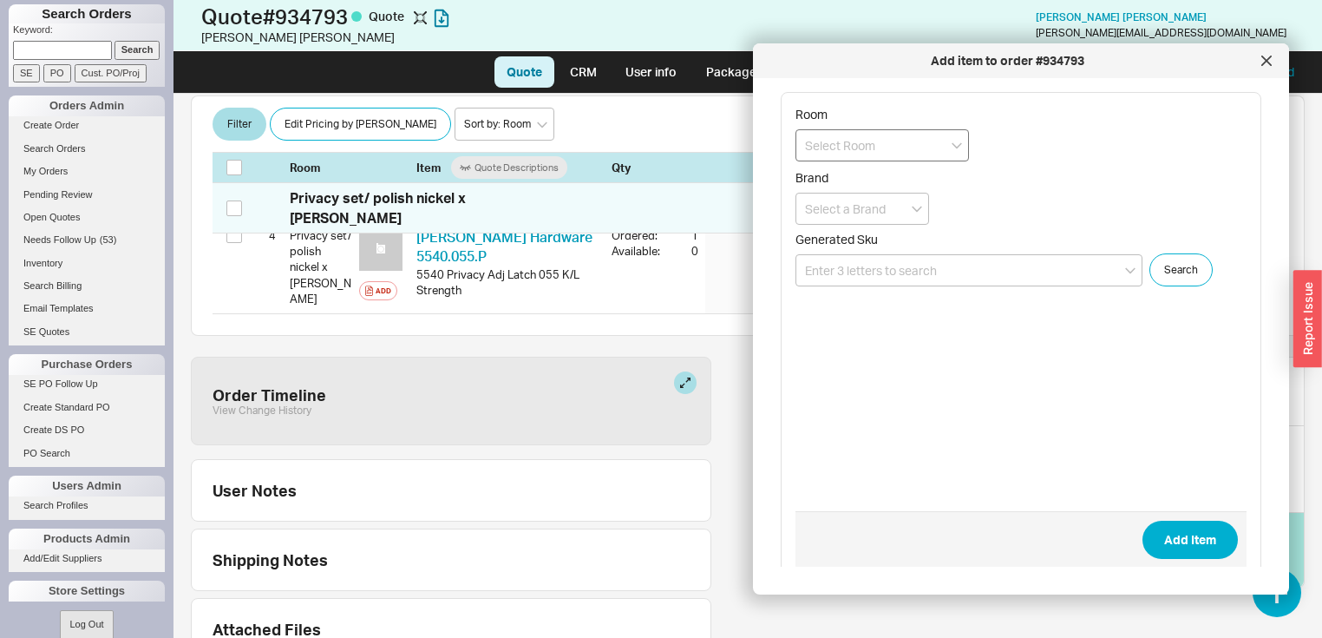
click at [920, 143] on input at bounding box center [883, 145] width 174 height 32
type input "p"
type input "Privacy set / Polish nickel"
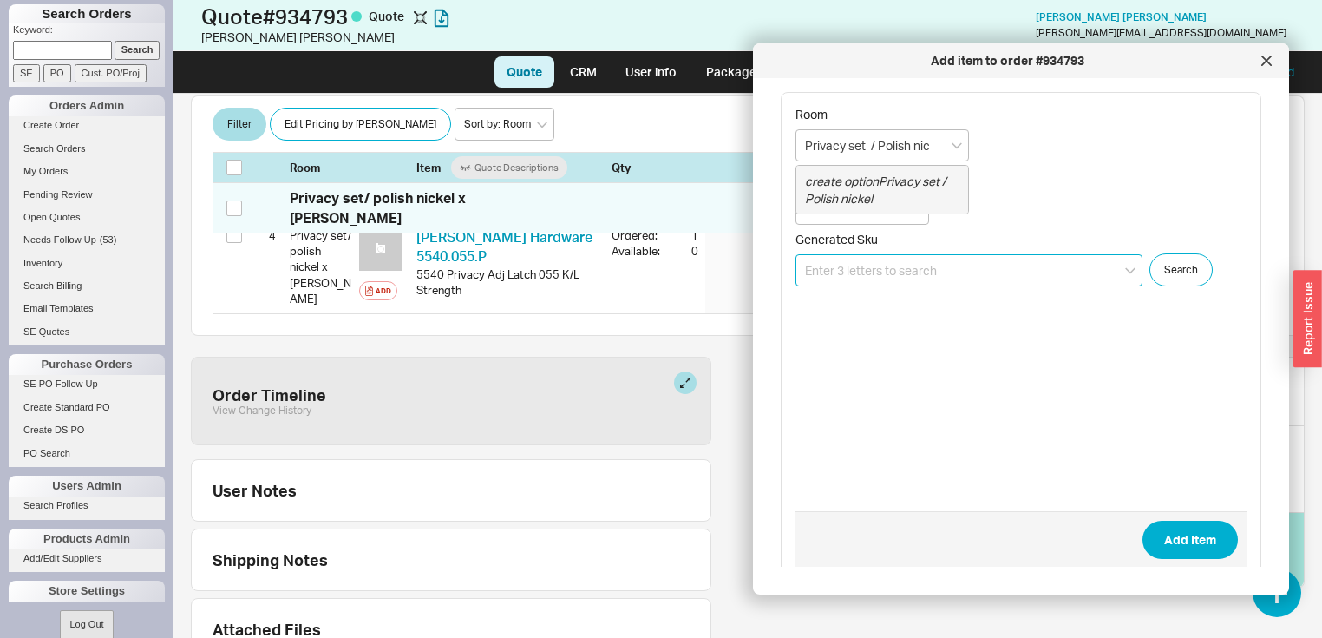
click at [962, 272] on input at bounding box center [969, 270] width 347 height 32
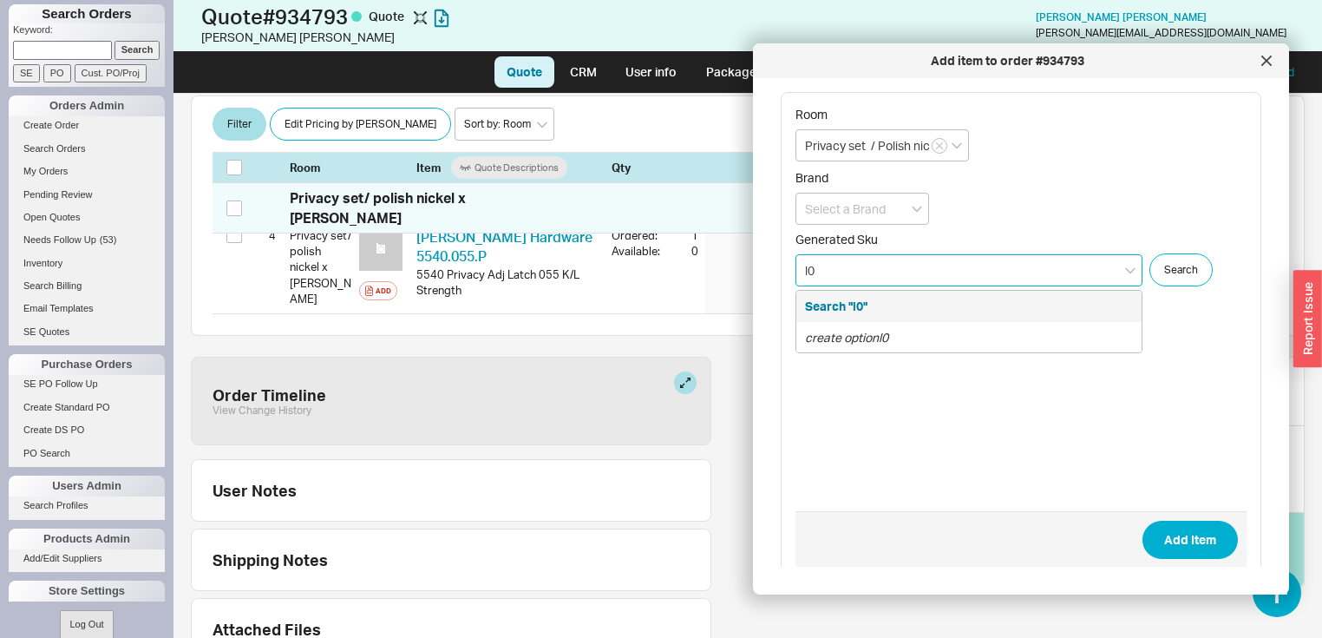
type input "l"
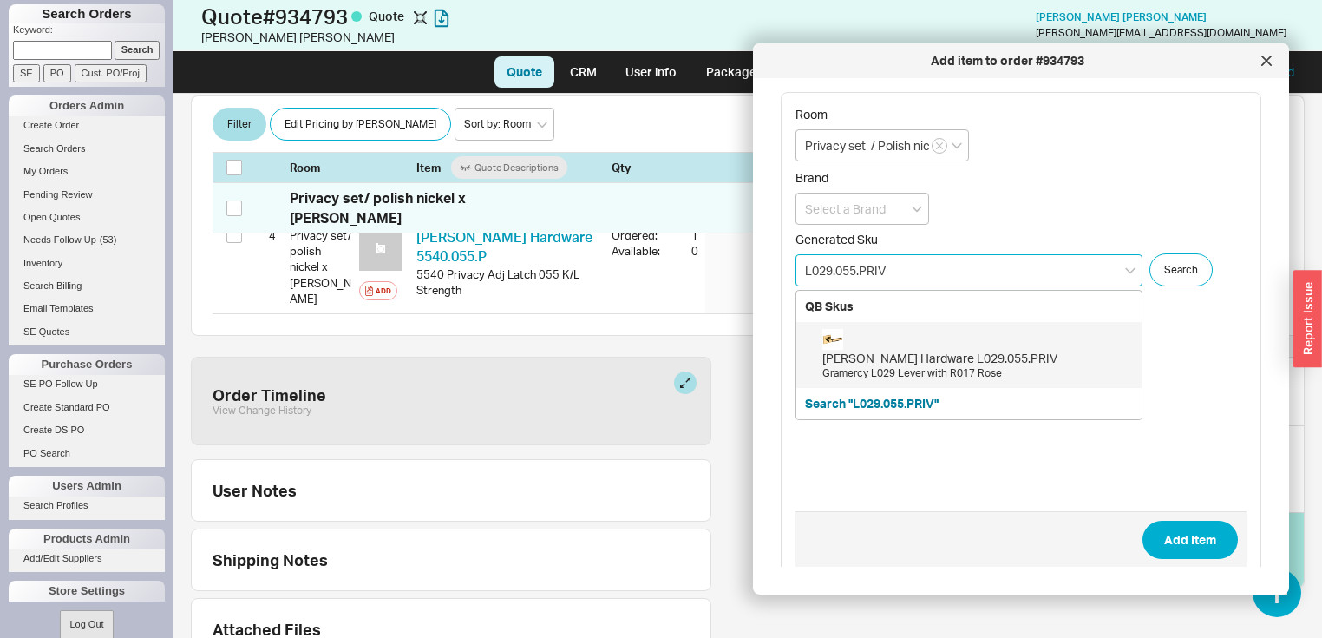
click at [981, 354] on div "[PERSON_NAME] Hardware L029.055.PRIV" at bounding box center [977, 358] width 311 height 17
type input "L029.055.PRIV"
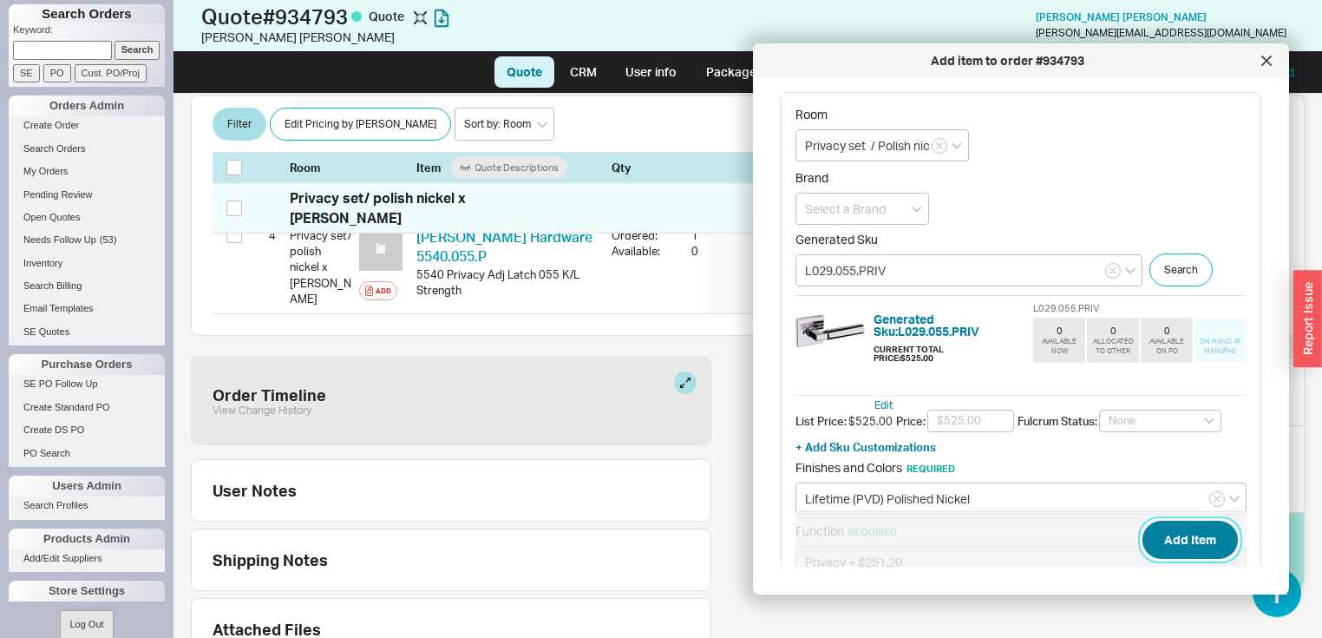
click at [1178, 540] on button "Add Item" at bounding box center [1190, 540] width 95 height 38
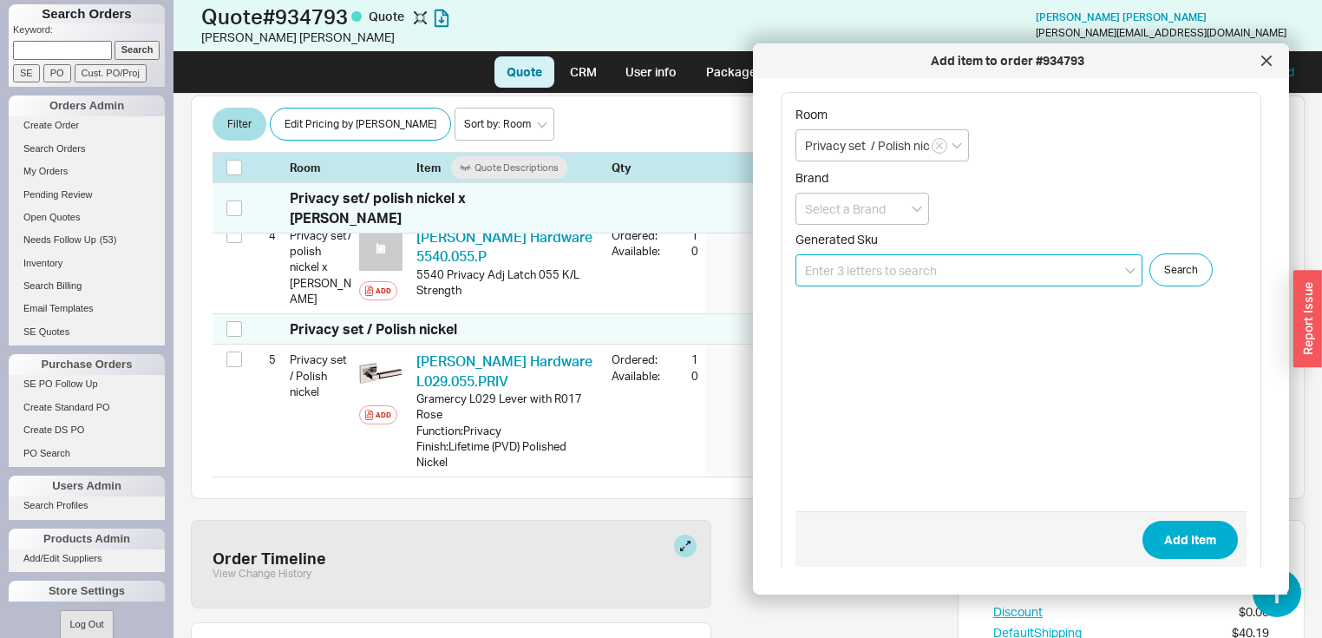
scroll to position [612, 0]
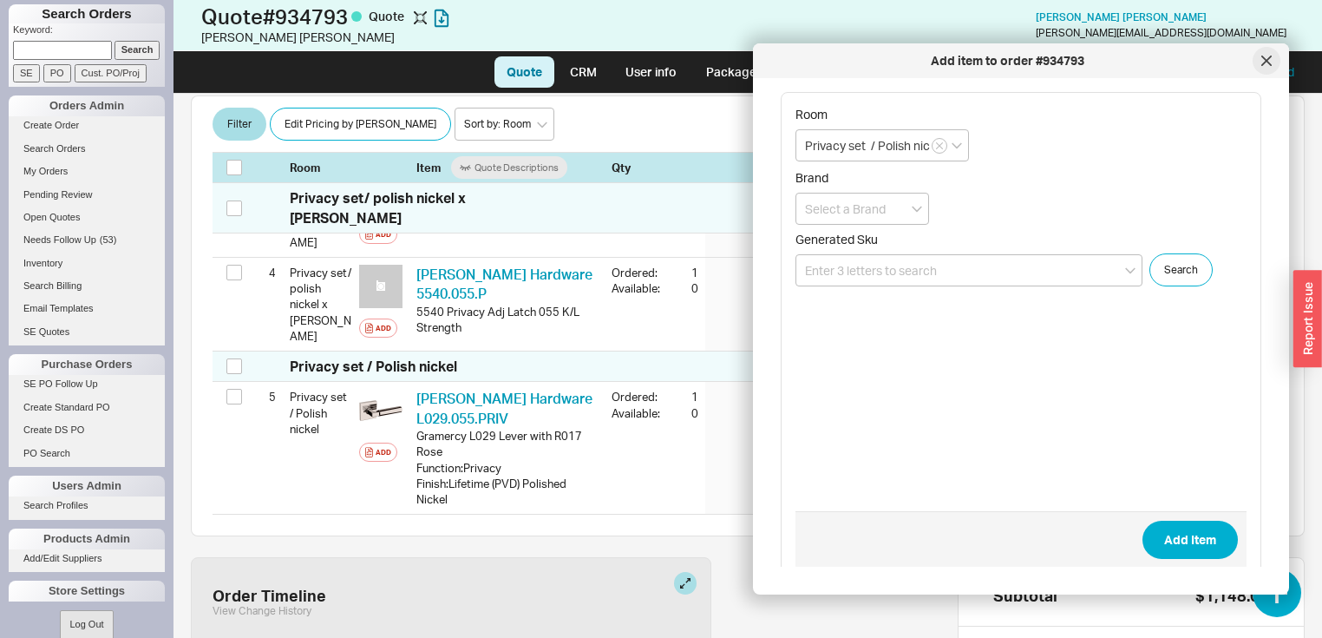
click at [1267, 56] on icon at bounding box center [1266, 61] width 10 height 10
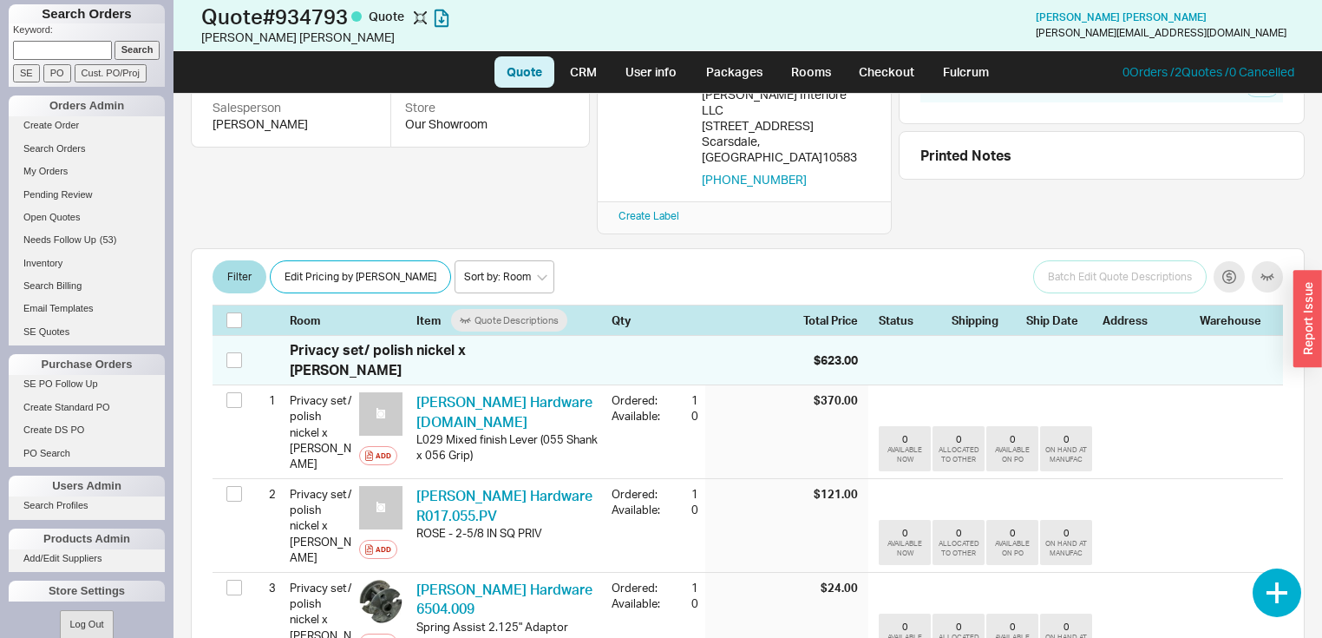
scroll to position [265, 0]
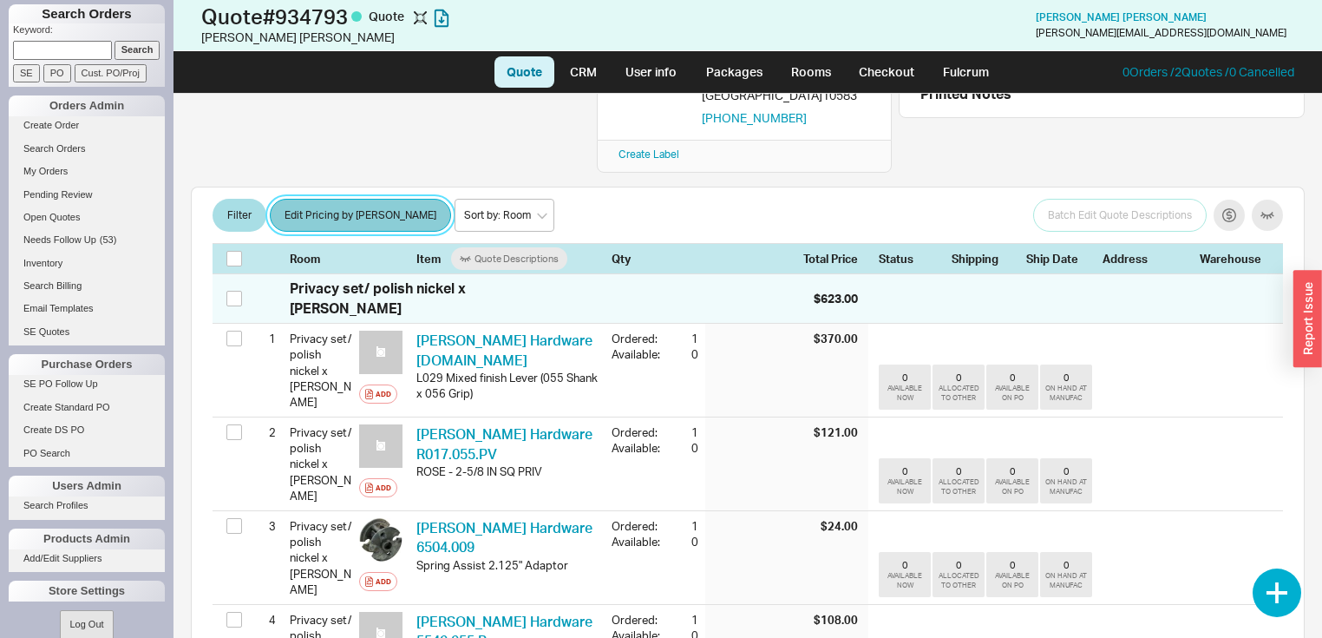
click at [320, 199] on button "Edit Pricing by [PERSON_NAME]" at bounding box center [360, 215] width 181 height 33
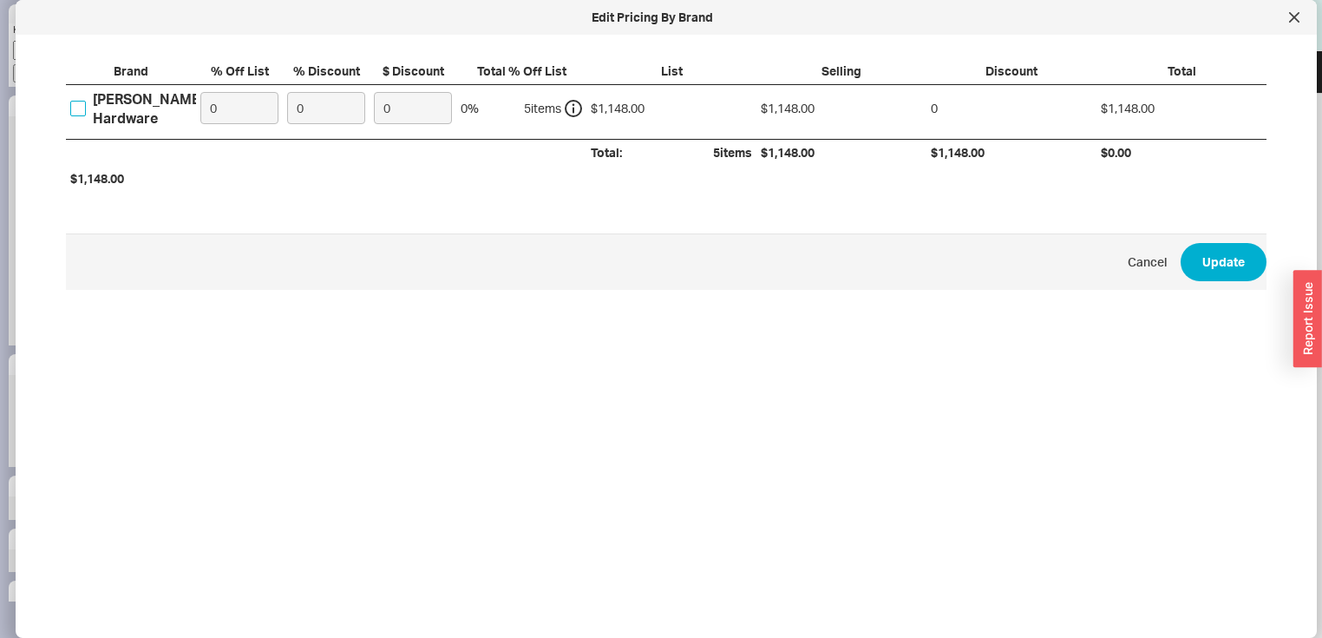
click at [75, 104] on input "[PERSON_NAME] Hardware" at bounding box center [78, 109] width 16 height 16
checkbox input "true"
click at [229, 108] on input "0" at bounding box center [239, 108] width 78 height 32
type input "0"
type input "33"
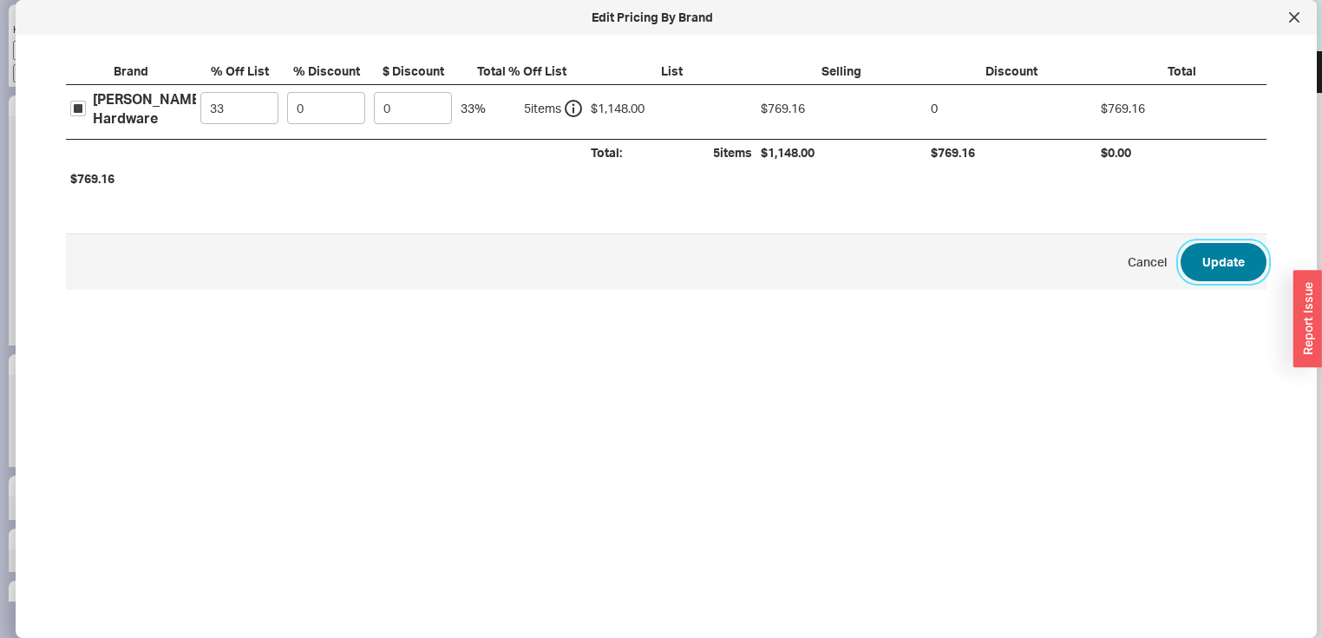
click at [1208, 265] on button "Update" at bounding box center [1224, 262] width 86 height 38
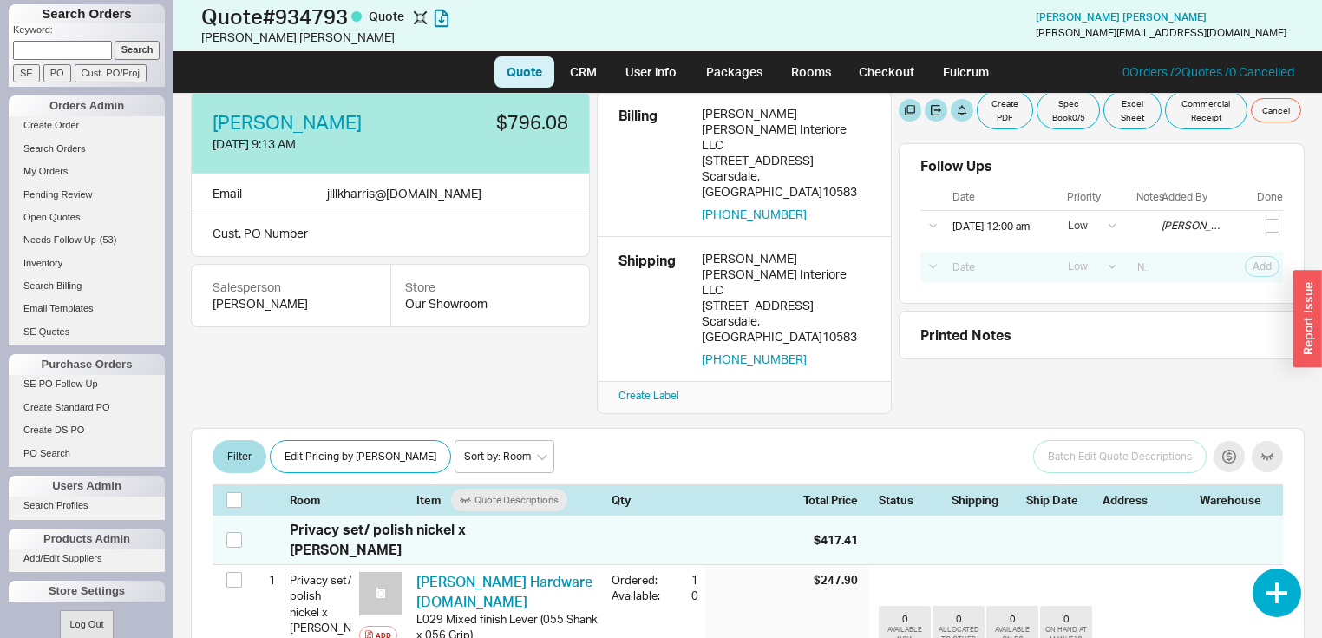
scroll to position [0, 0]
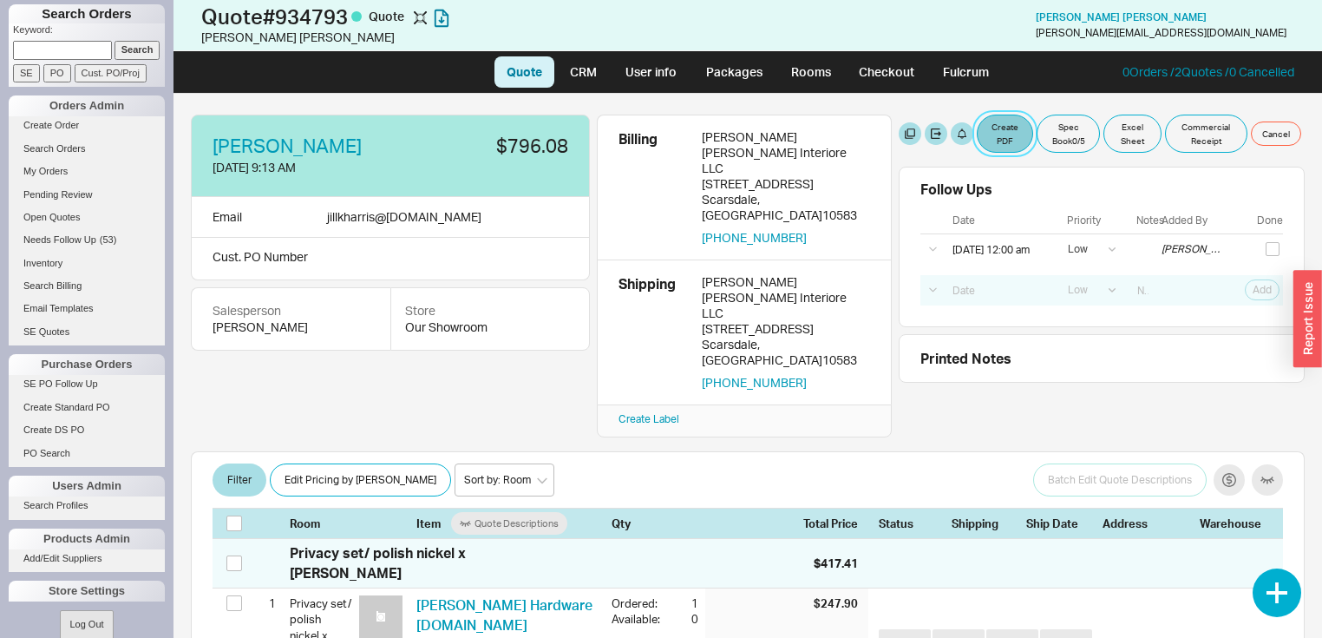
click at [1003, 132] on button "Create PDF" at bounding box center [1005, 134] width 56 height 38
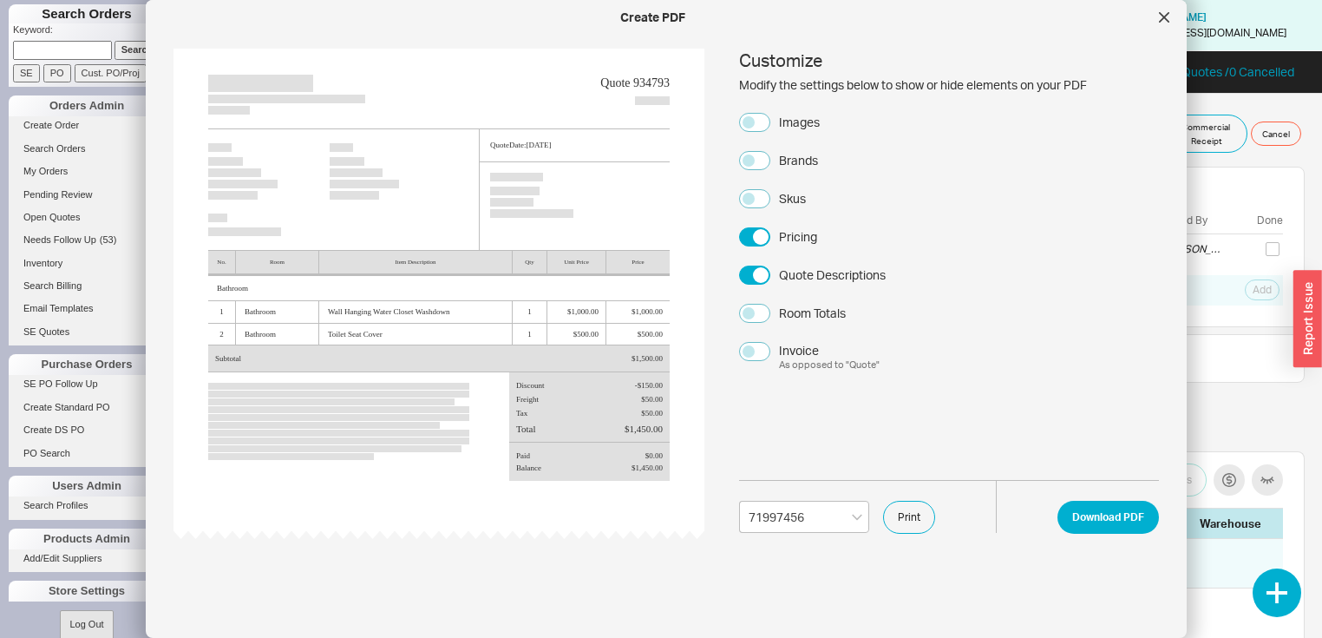
select select "71997456"
click at [749, 120] on button "Images" at bounding box center [754, 122] width 31 height 19
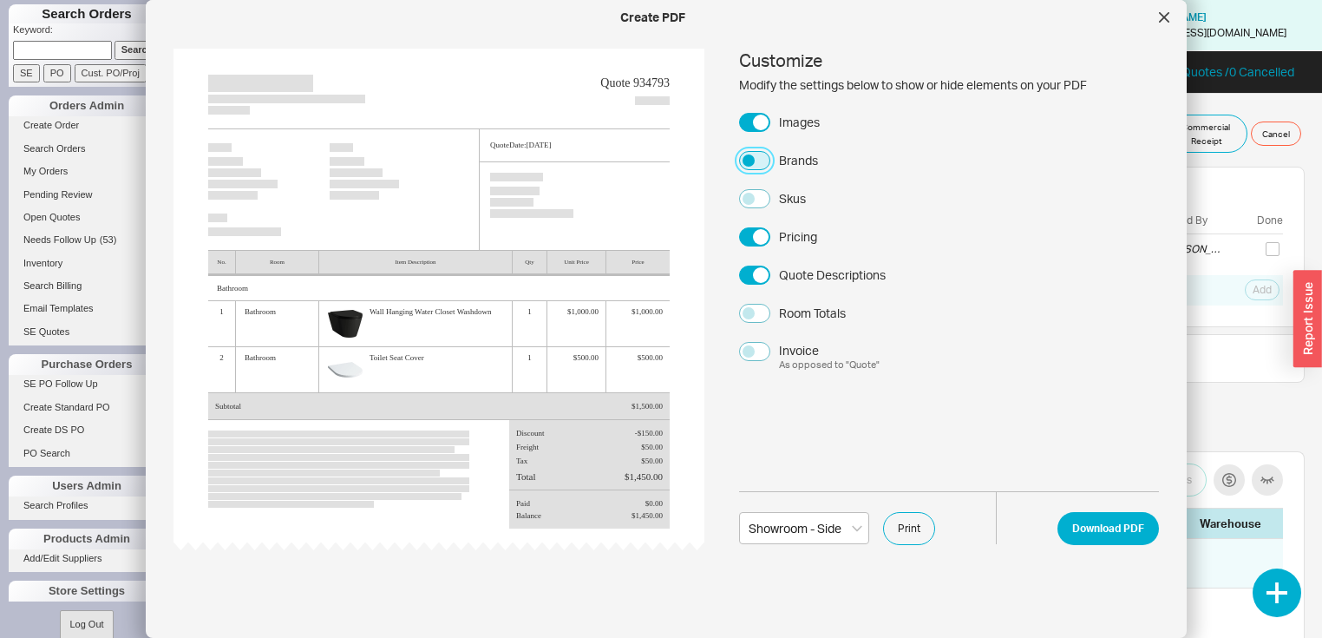
click at [751, 162] on button "Brands" at bounding box center [754, 160] width 31 height 19
click at [1085, 531] on button "Download PDF" at bounding box center [1109, 528] width 102 height 33
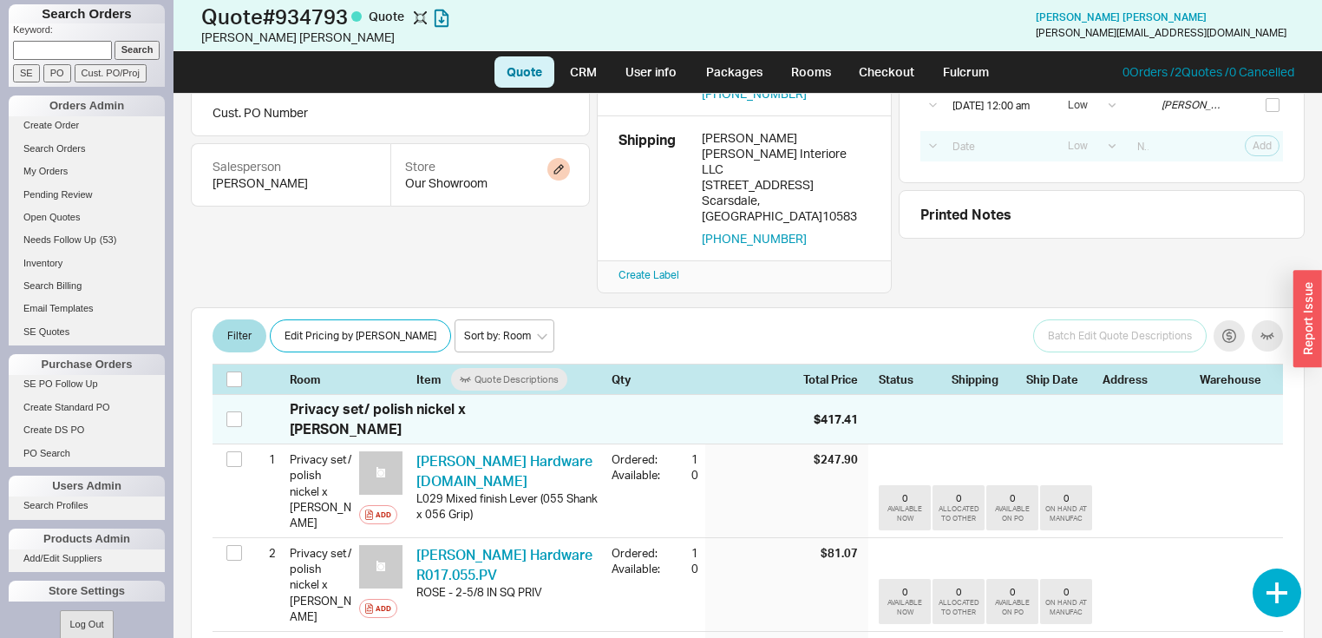
scroll to position [139, 0]
